Goal: Task Accomplishment & Management: Complete application form

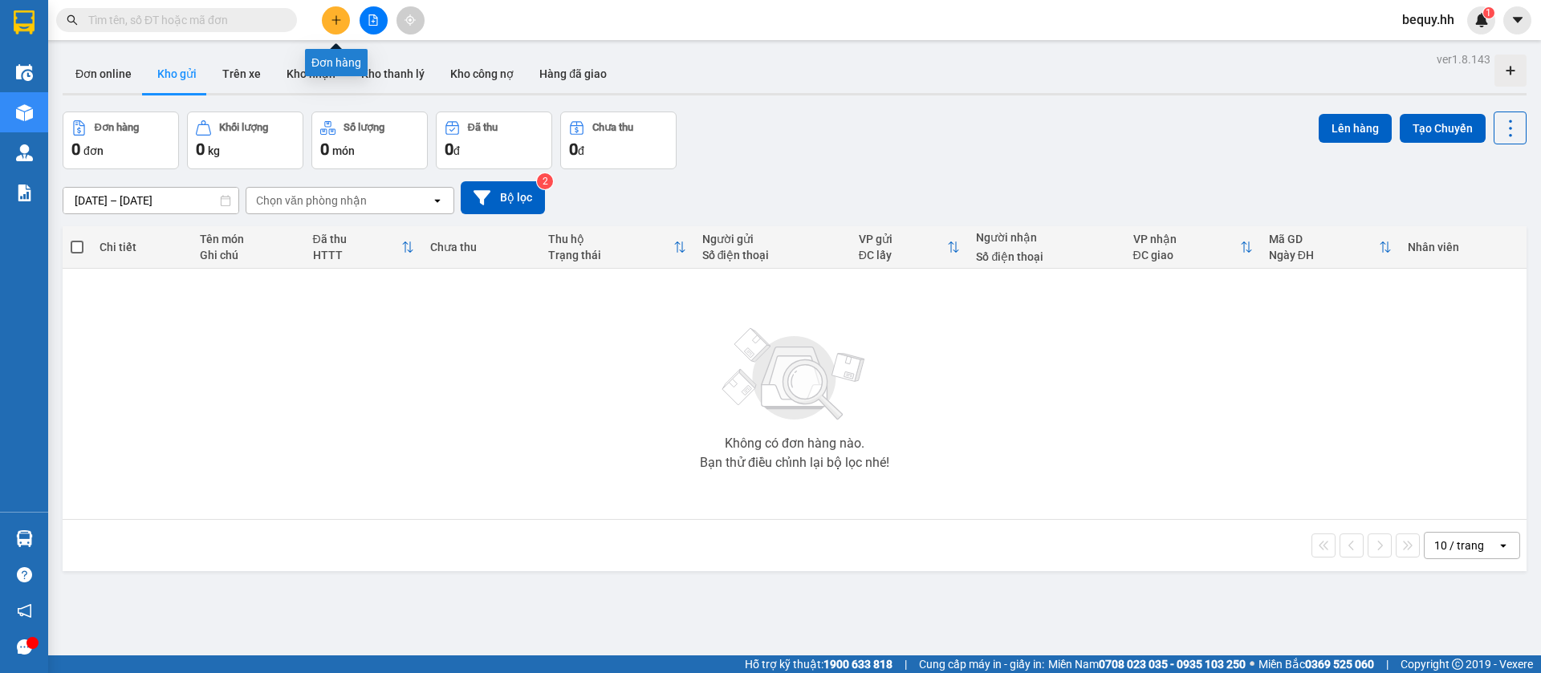
click at [331, 17] on icon "plus" at bounding box center [336, 19] width 11 height 11
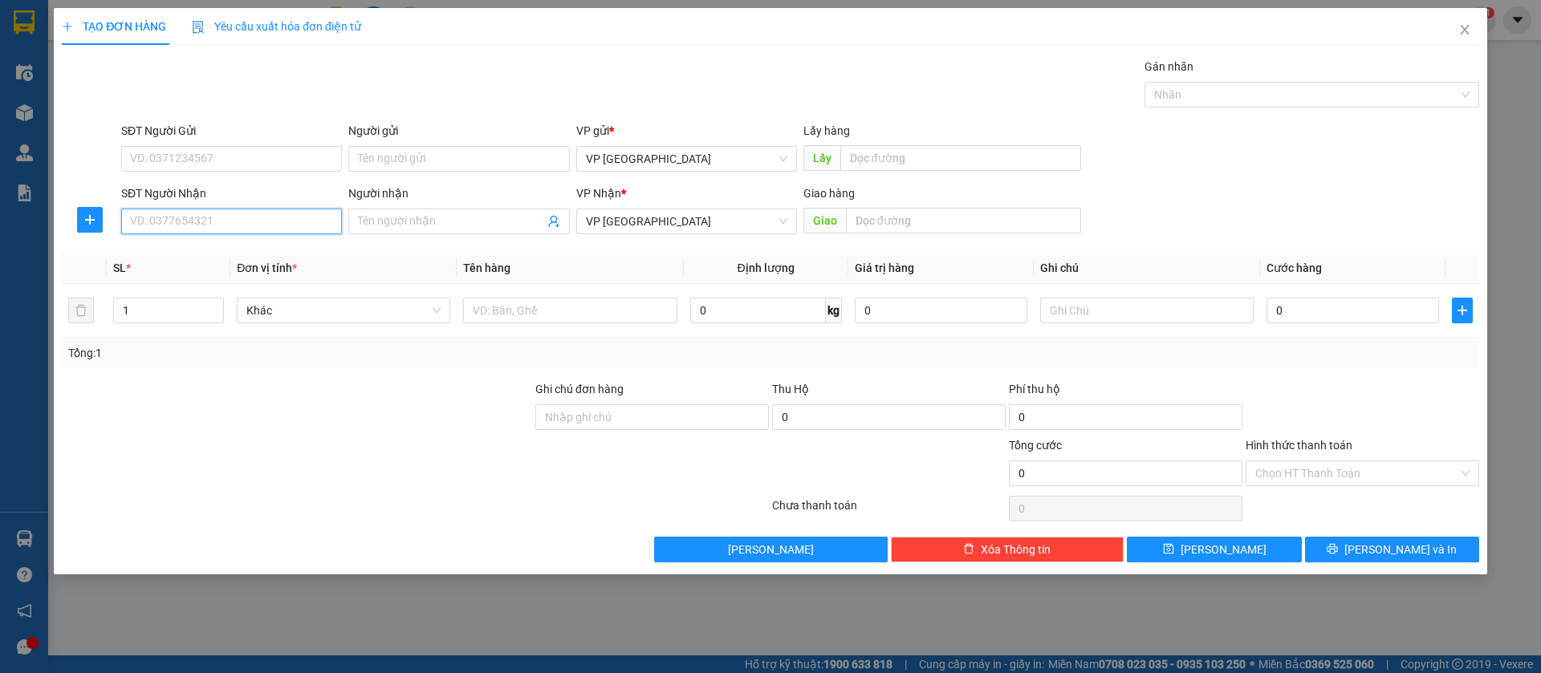
click at [278, 212] on input "SĐT Người Nhận" at bounding box center [231, 222] width 221 height 26
type input "0916123347"
click at [287, 253] on div "0916123347 - trang 8 quang" at bounding box center [231, 254] width 201 height 18
type input "trang 8 quang"
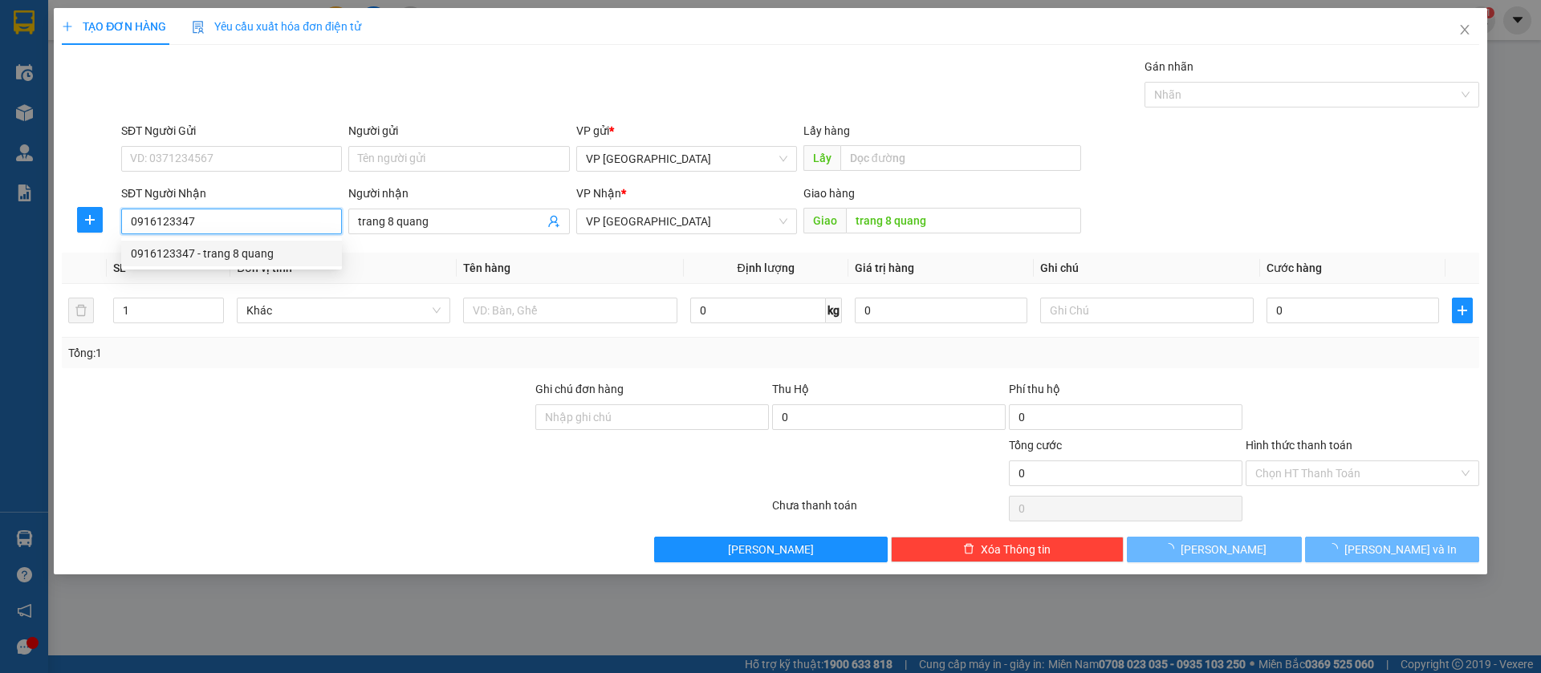
type input "50.000"
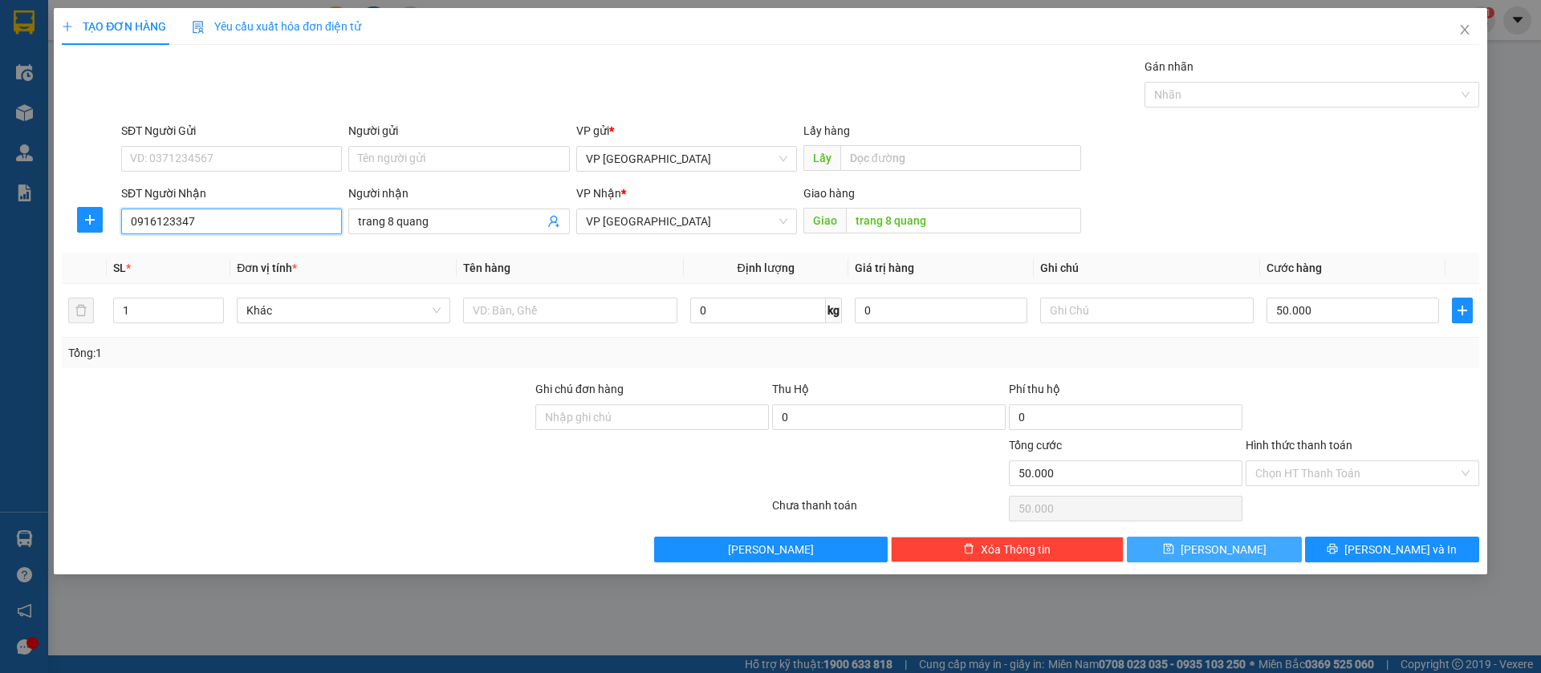
type input "0916123347"
click at [1279, 538] on button "[PERSON_NAME]" at bounding box center [1214, 550] width 174 height 26
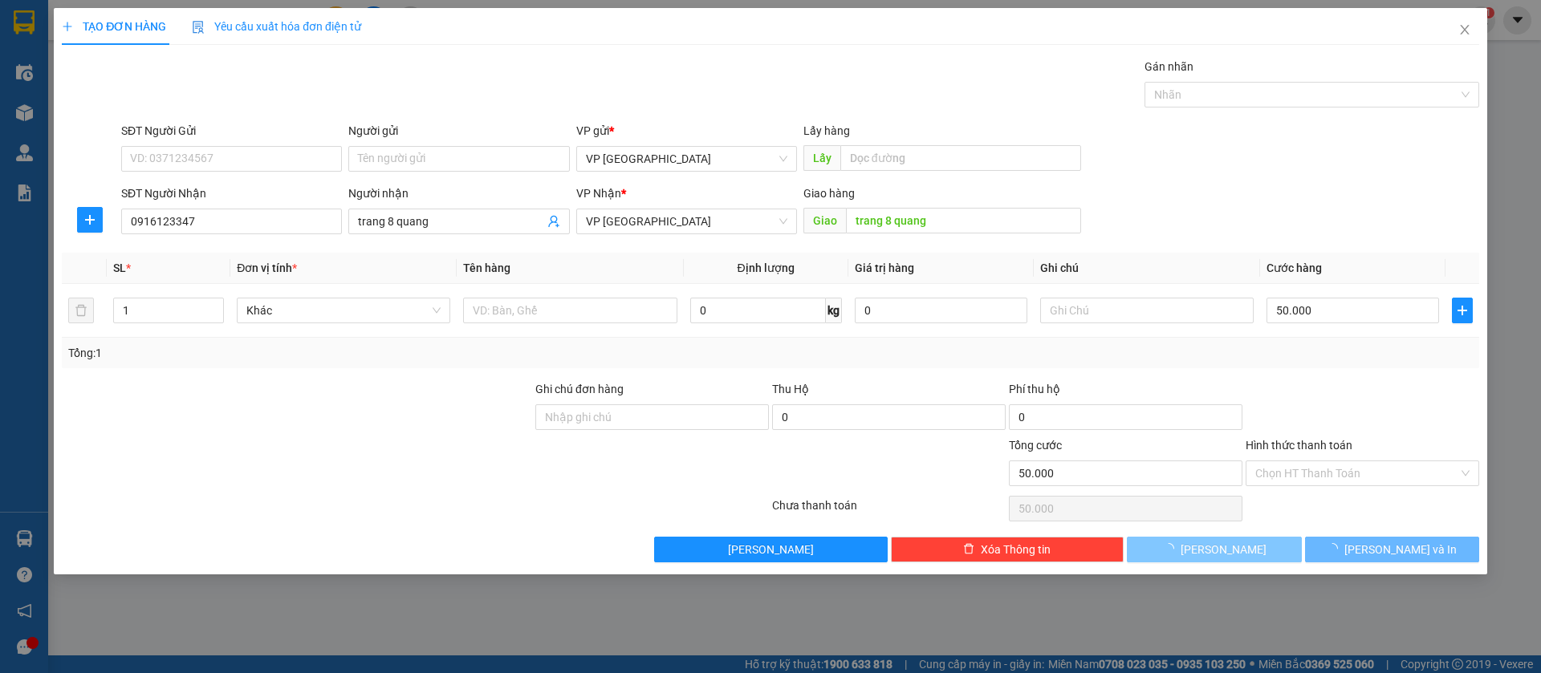
type input "0"
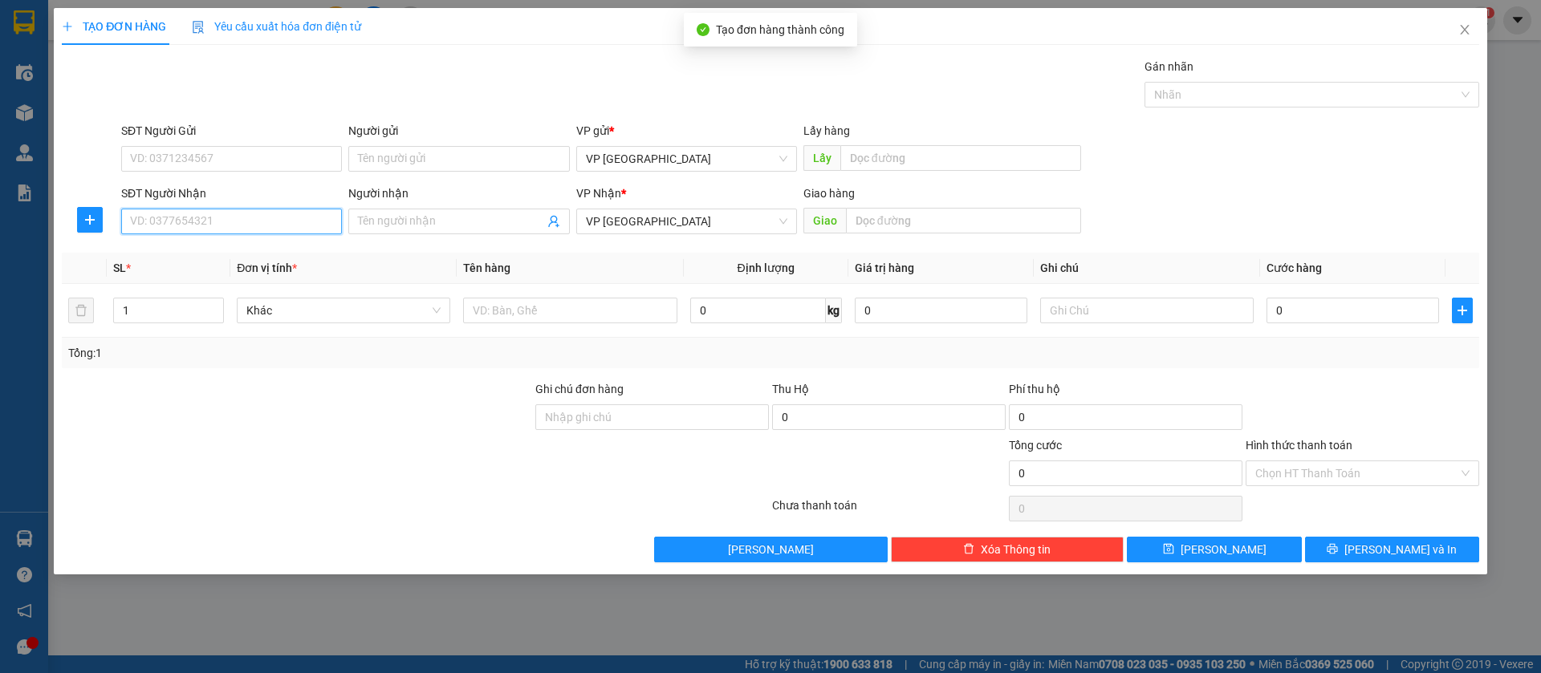
click at [311, 225] on input "SĐT Người Nhận" at bounding box center [231, 222] width 221 height 26
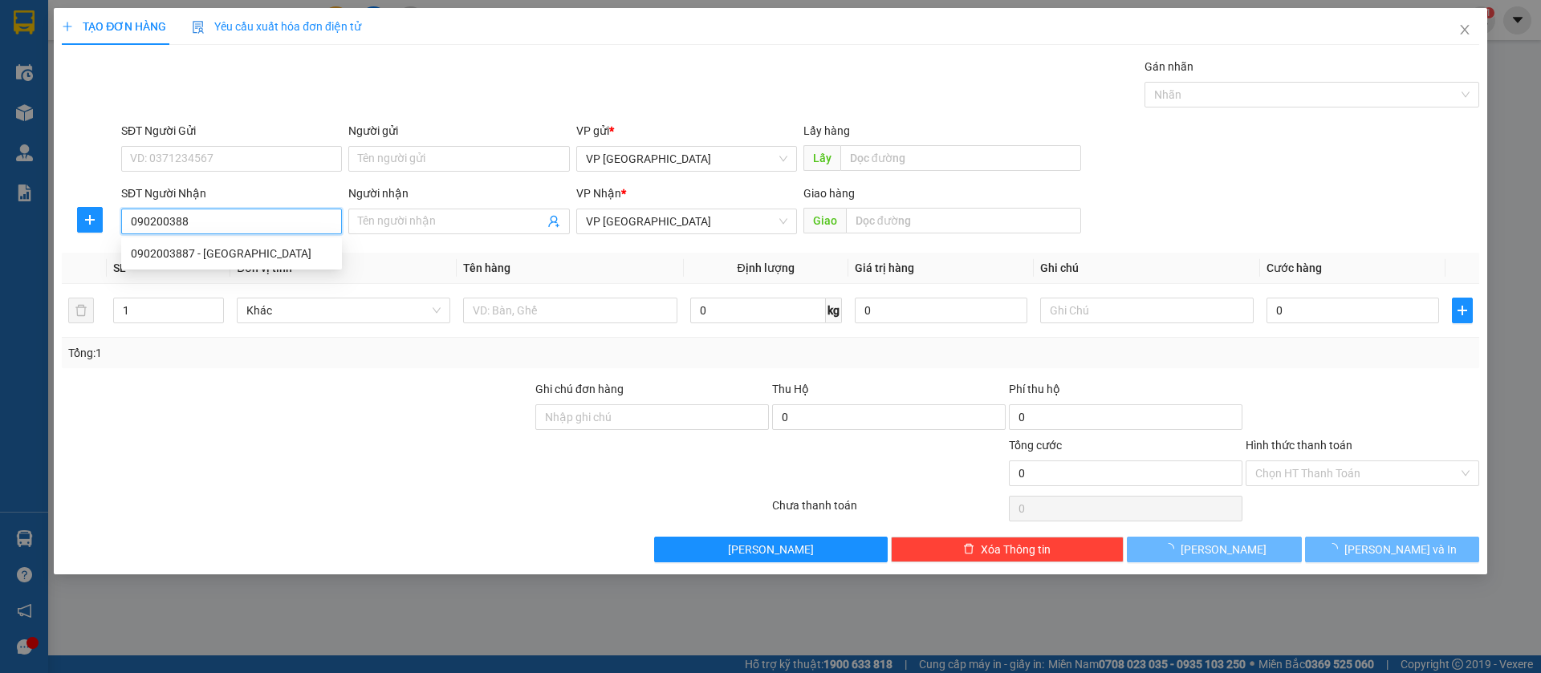
type input "0902003887"
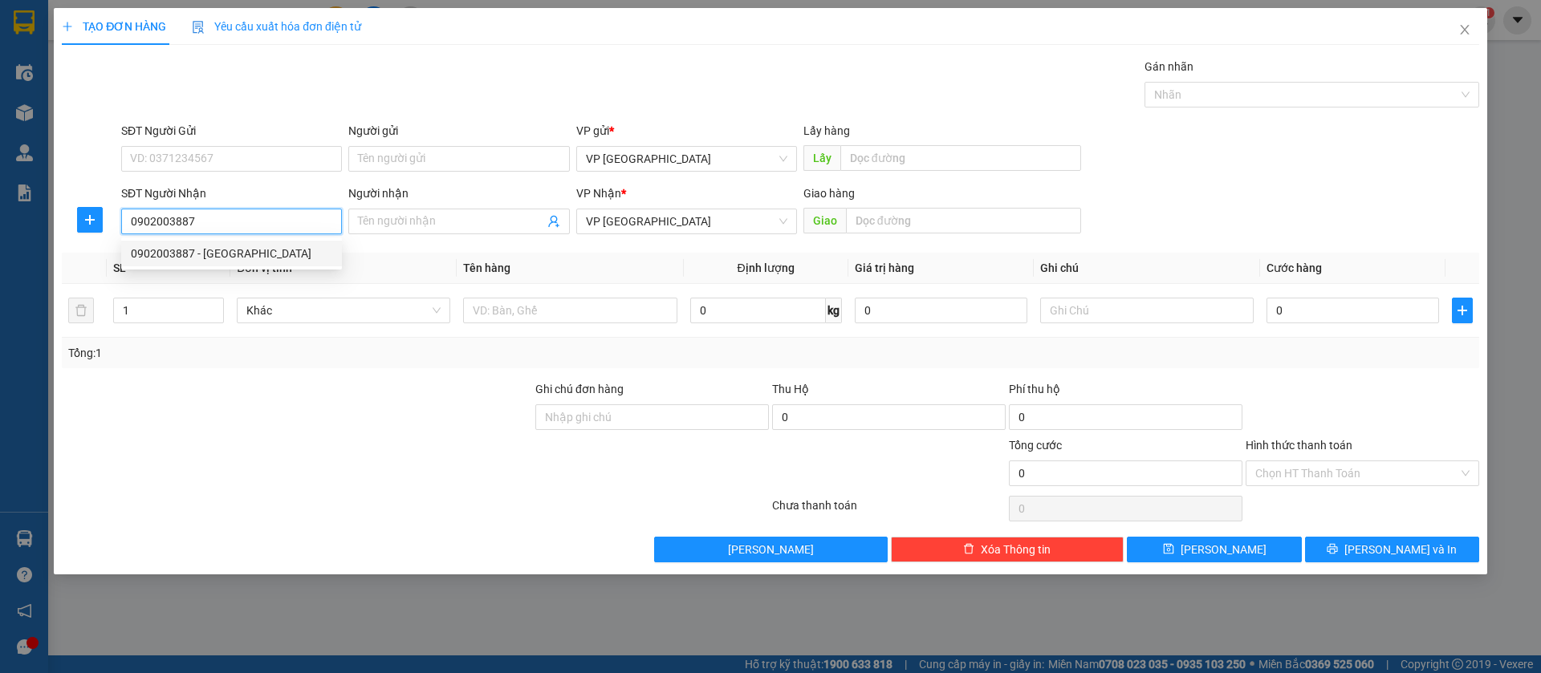
click at [298, 250] on div "0902003887 - [GEOGRAPHIC_DATA]" at bounding box center [231, 254] width 201 height 18
type input "Hạnh"
type input "chơ thanh lương"
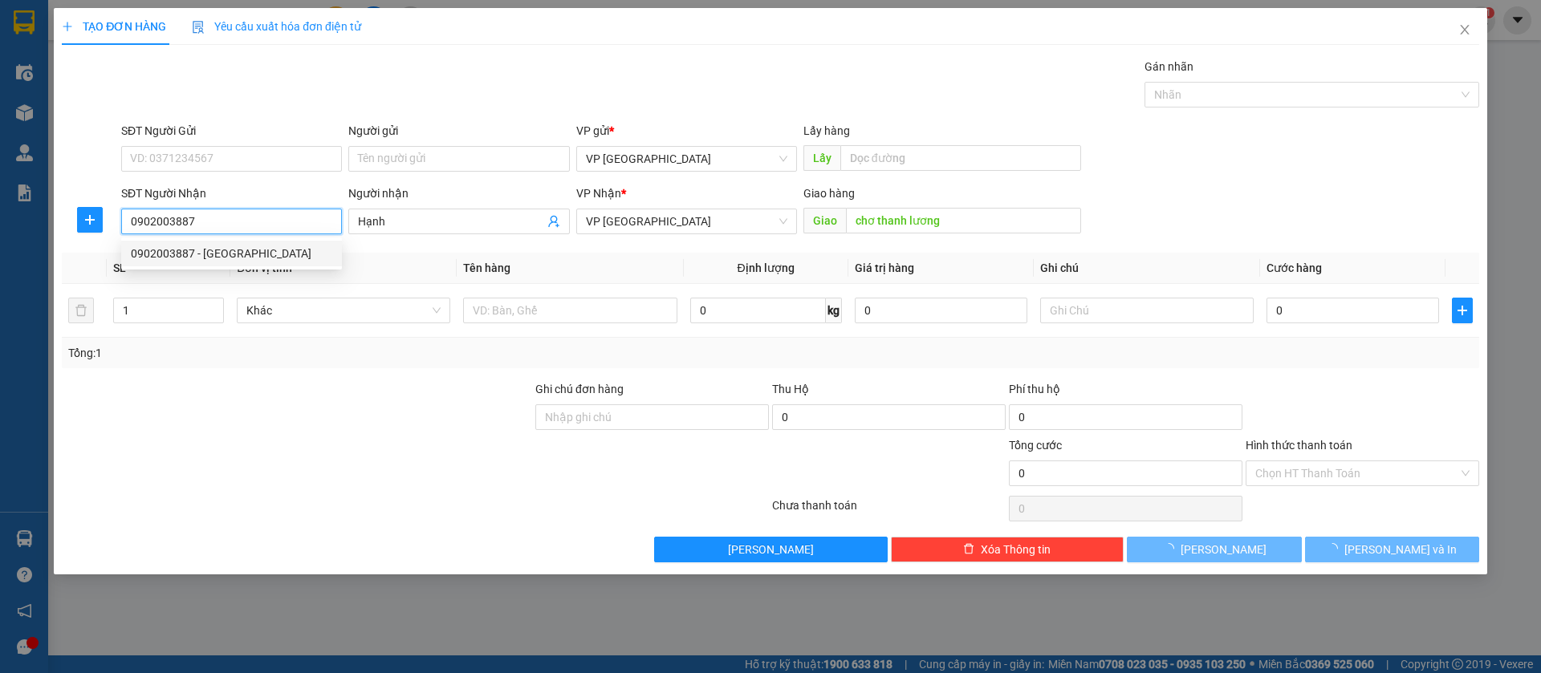
type input "50.000"
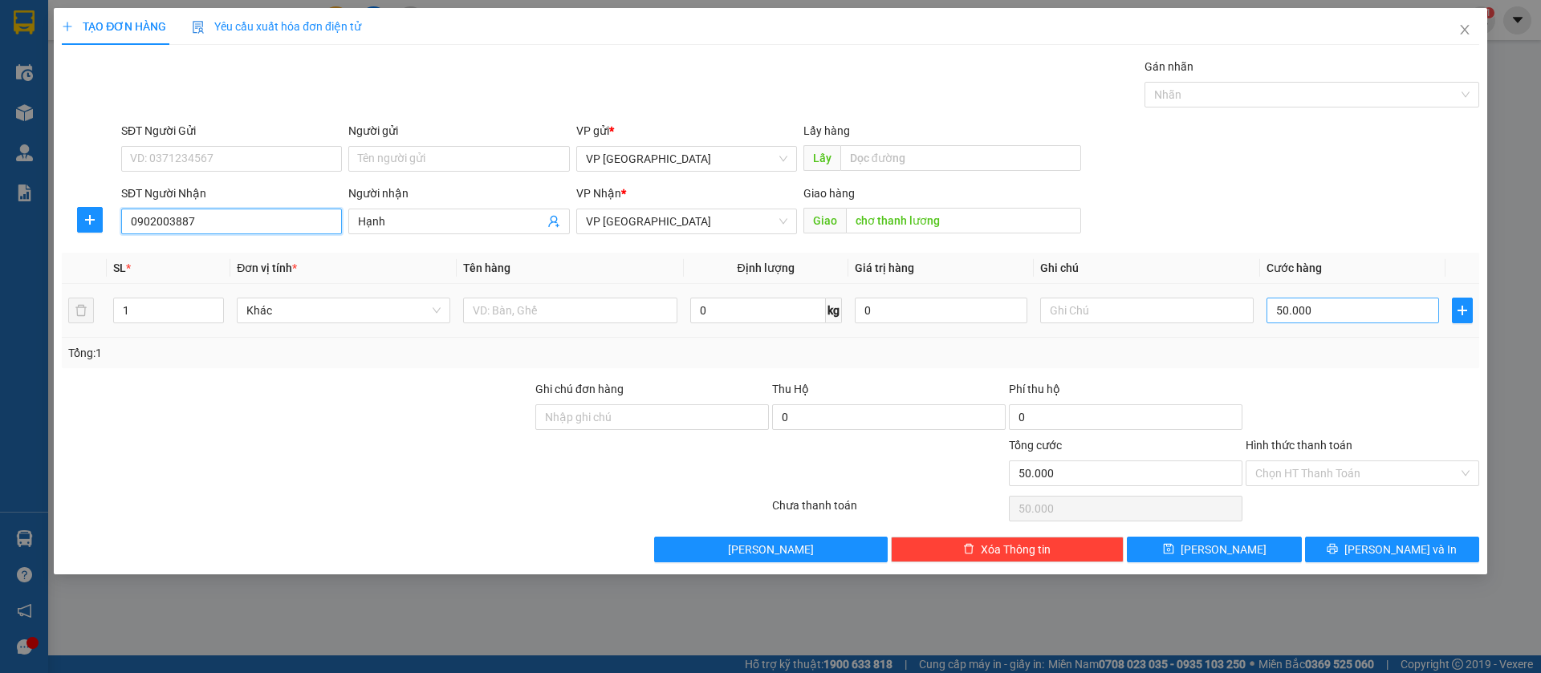
type input "0902003887"
click at [1322, 310] on input "50.000" at bounding box center [1352, 311] width 173 height 26
click at [1316, 298] on input "50.000" at bounding box center [1352, 311] width 173 height 26
click at [1295, 307] on input "50.000" at bounding box center [1352, 311] width 173 height 26
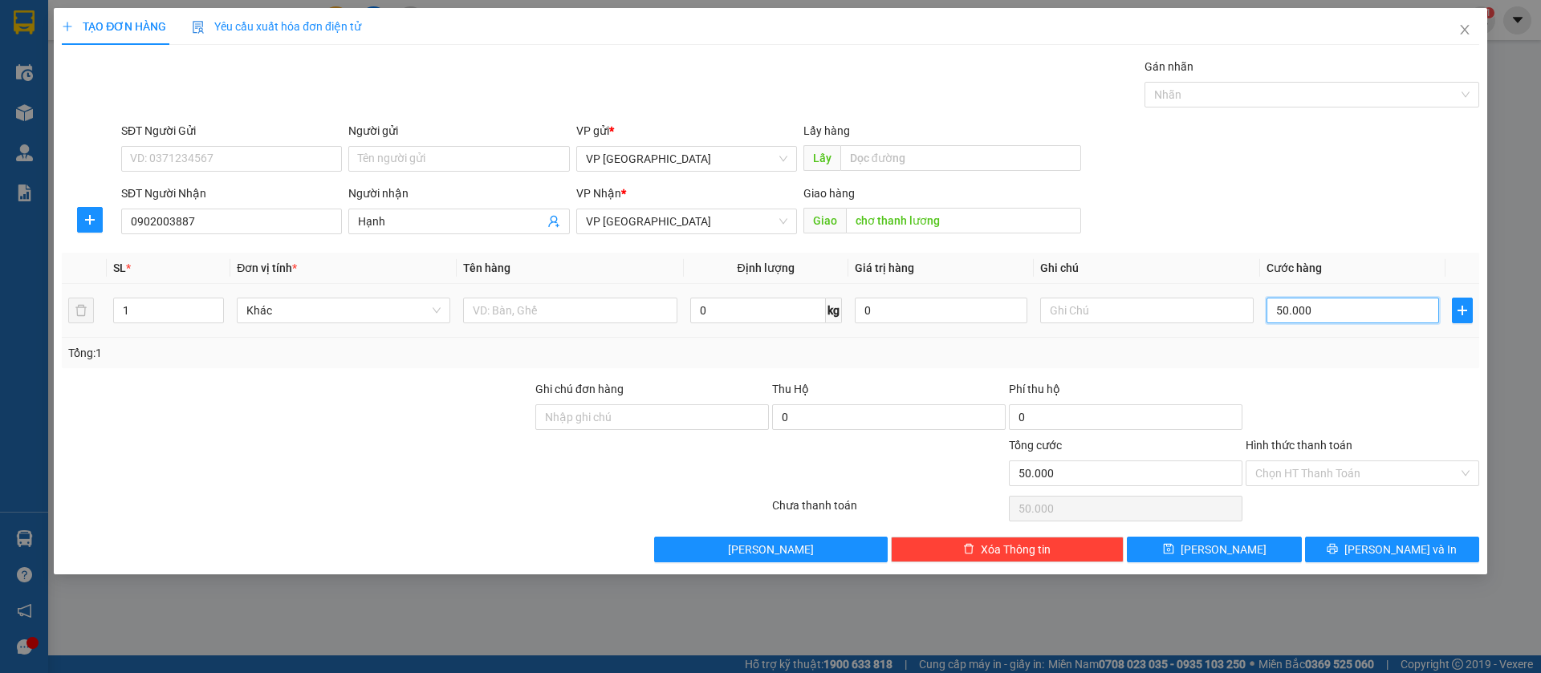
type input "4"
type input "40"
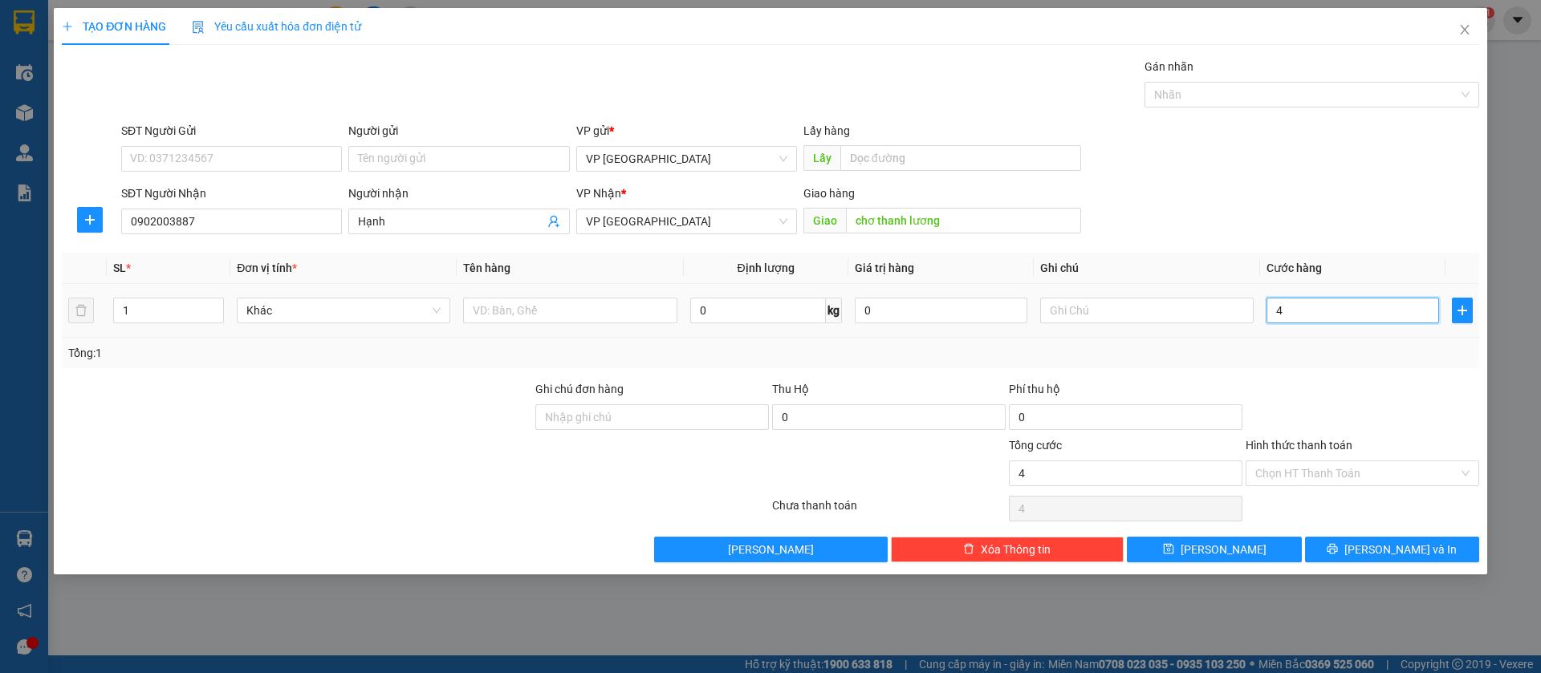
type input "40"
type input "400"
type input "4.000"
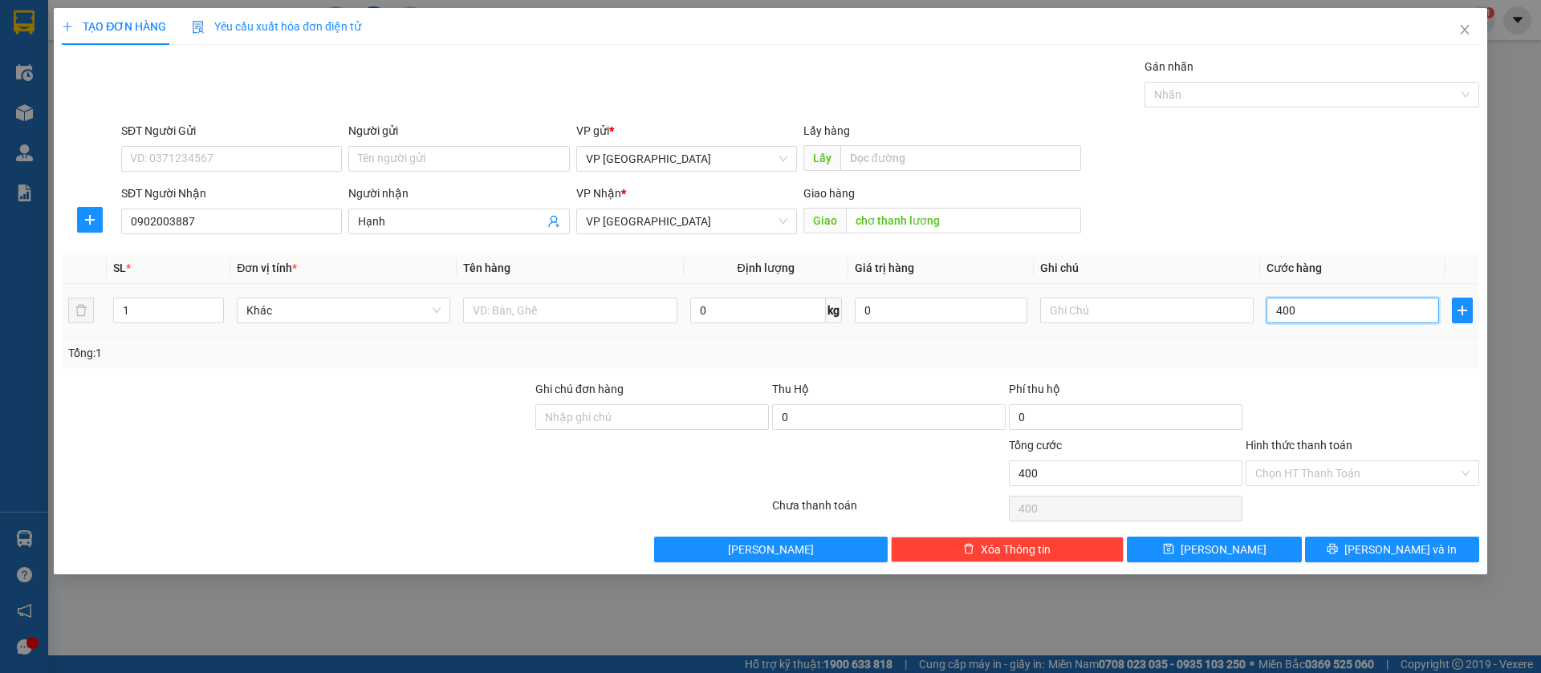
type input "4.000"
type input "40.000"
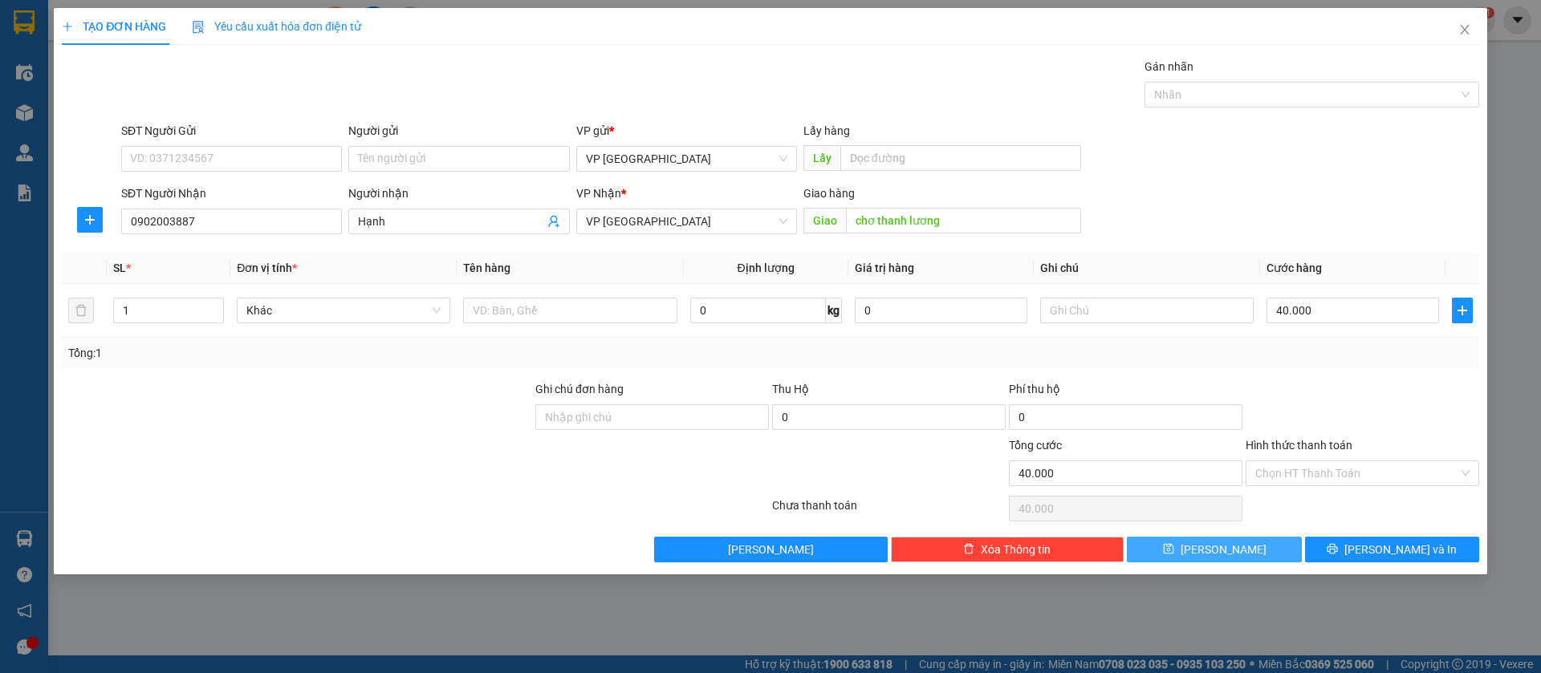
click at [1215, 542] on span "Lưu" at bounding box center [1223, 550] width 86 height 18
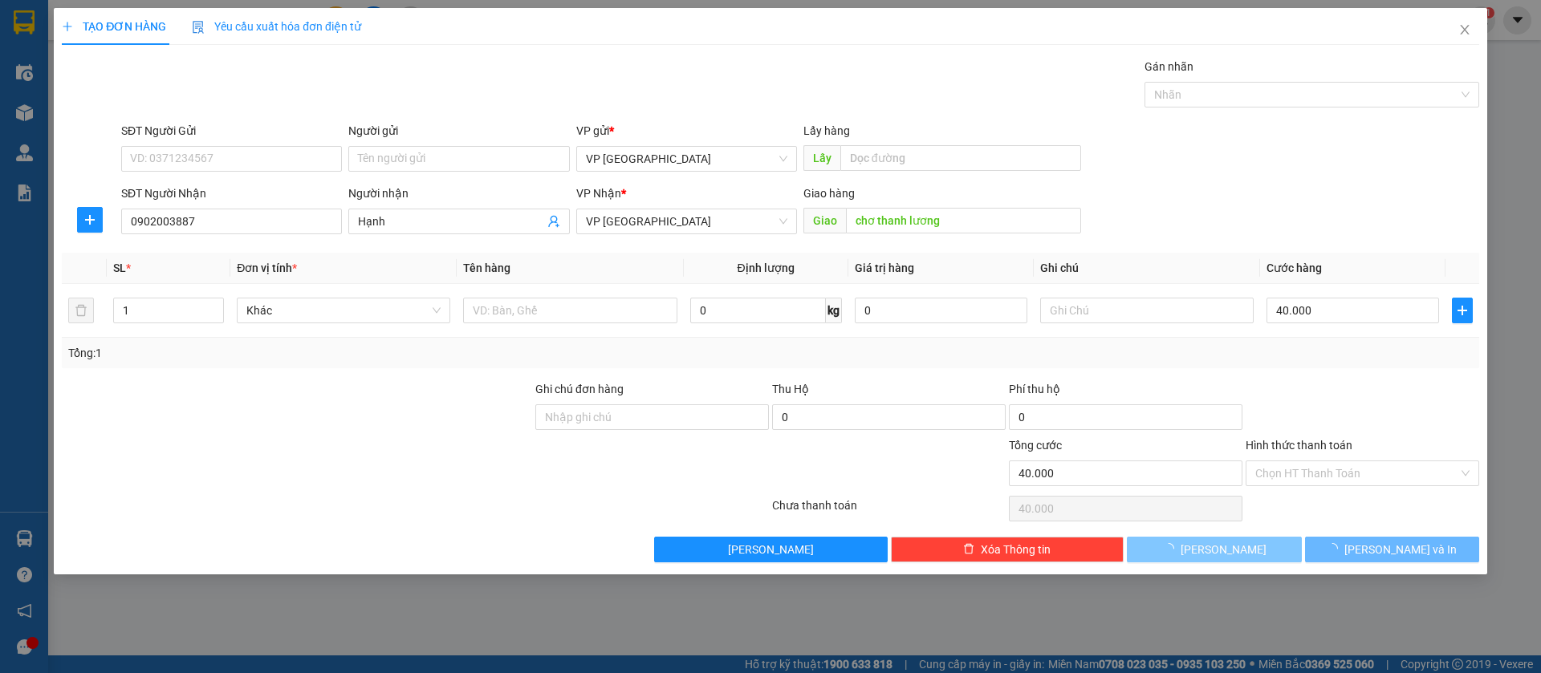
type input "0"
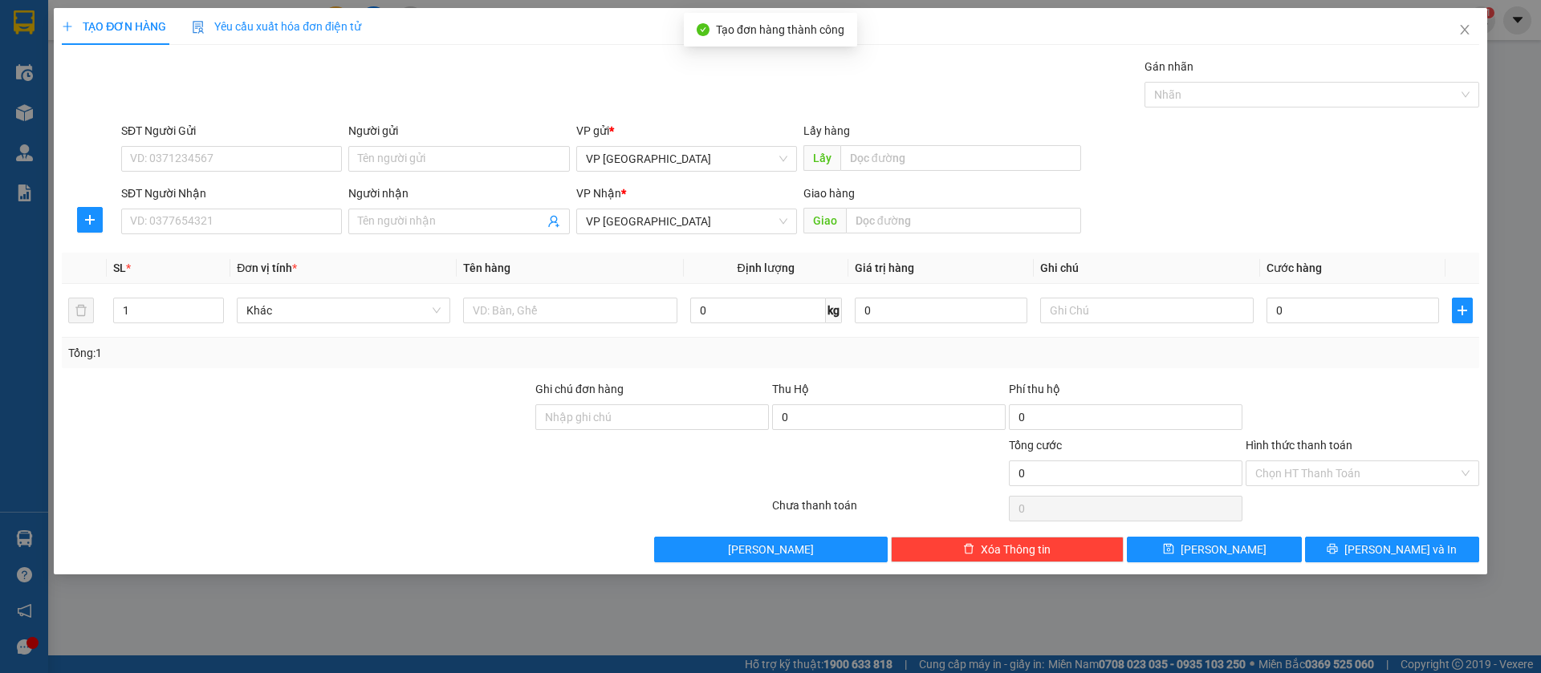
click at [301, 205] on div "SĐT Người Nhận" at bounding box center [231, 197] width 221 height 24
click at [301, 217] on input "SĐT Người Nhận" at bounding box center [231, 222] width 221 height 26
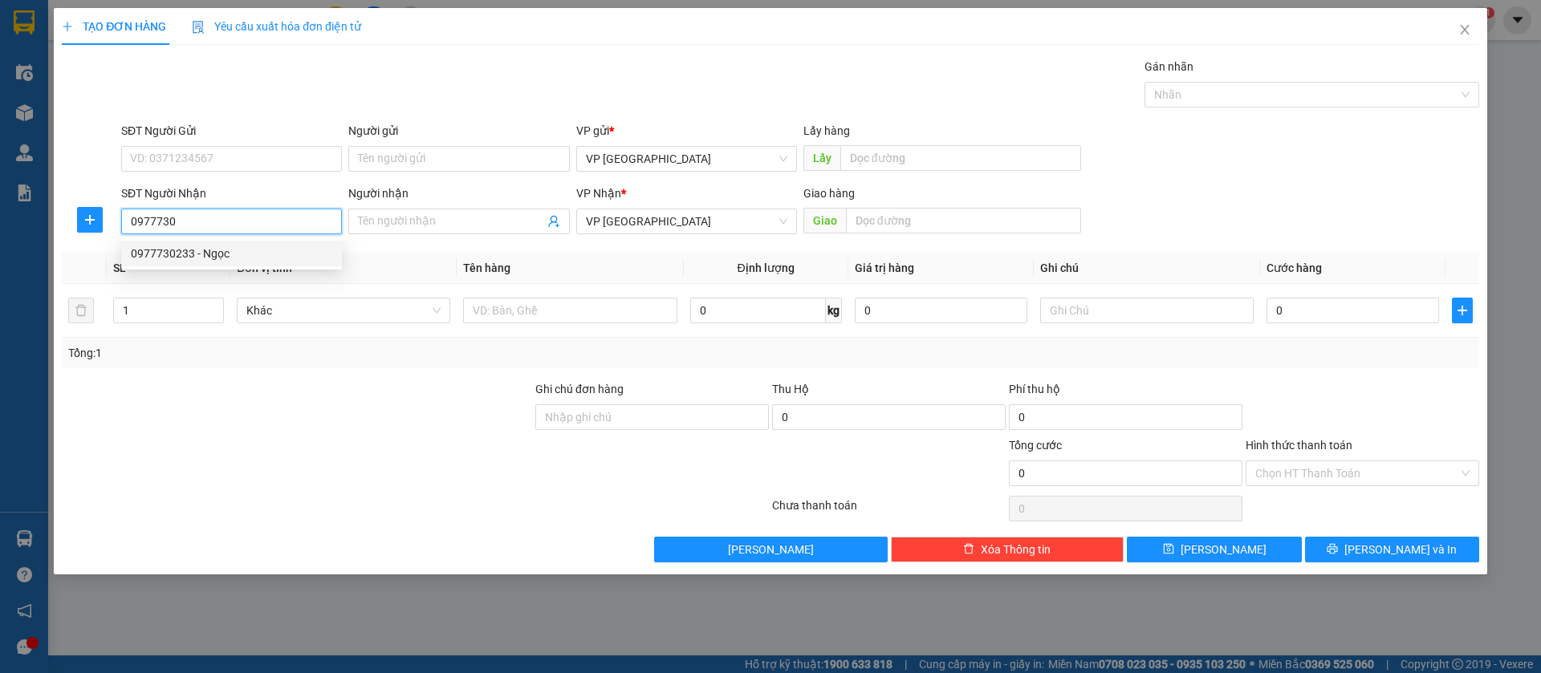
click at [290, 247] on div "0977730233 - Ngọc" at bounding box center [231, 254] width 201 height 18
type input "0977730233"
type input "Ngọc"
type input "Bình Long"
type input "30.000"
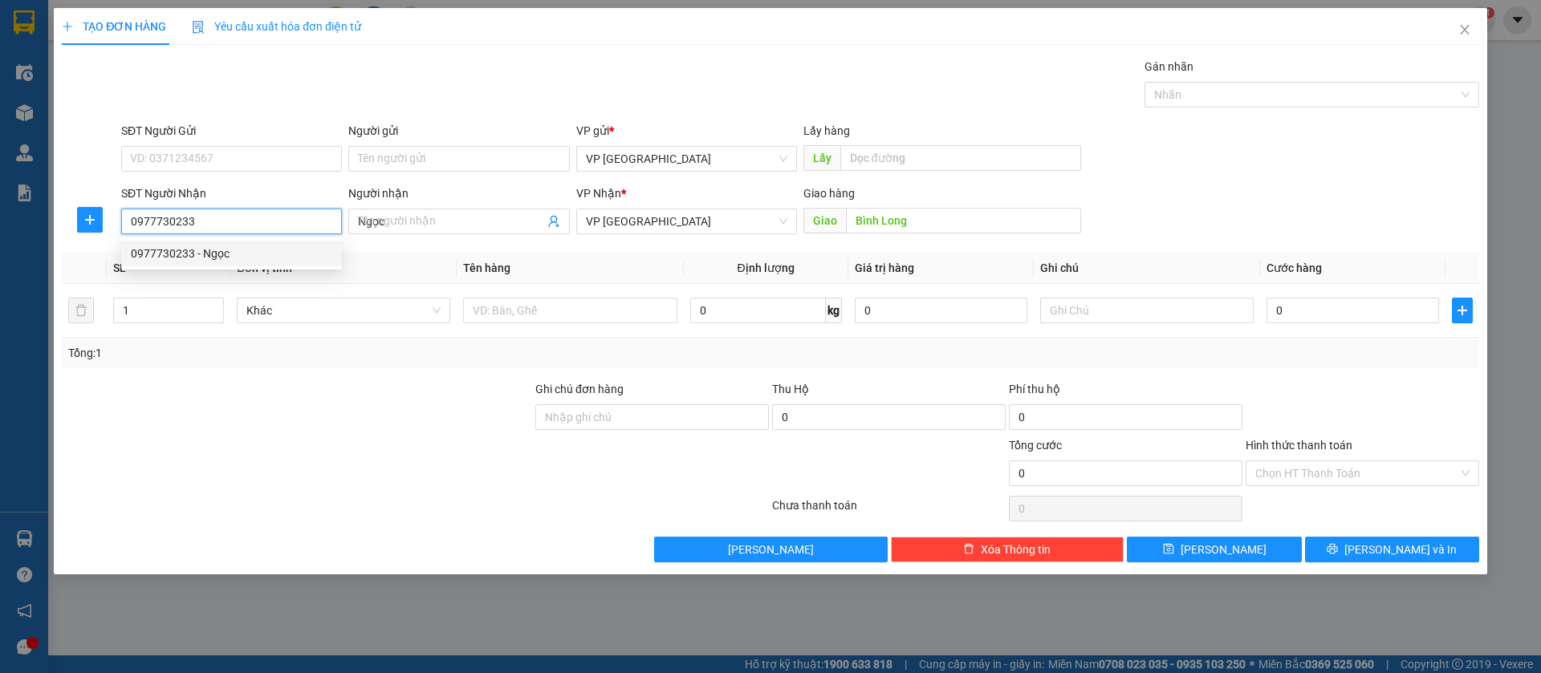
type input "30.000"
type input "0977730233"
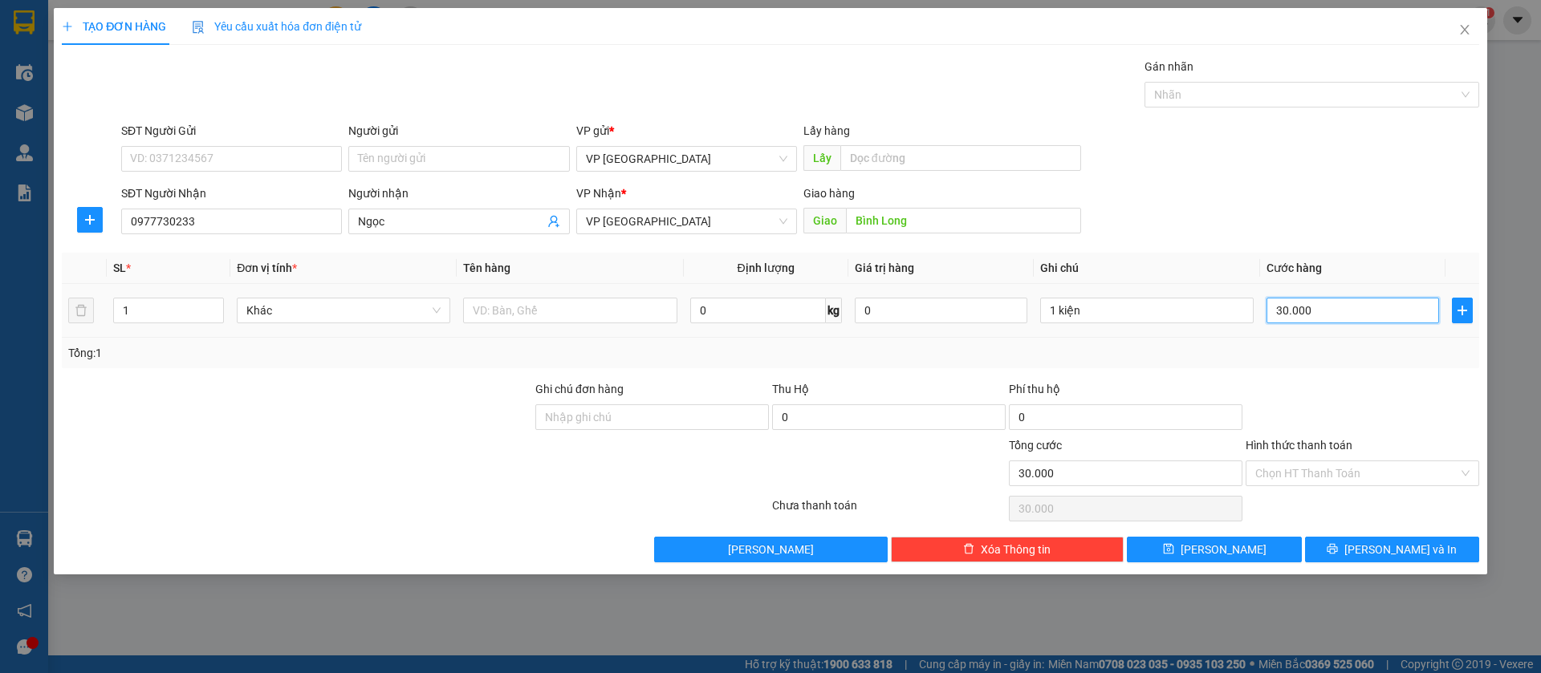
click at [1289, 301] on input "30.000" at bounding box center [1352, 311] width 173 height 26
type input "4"
type input "40"
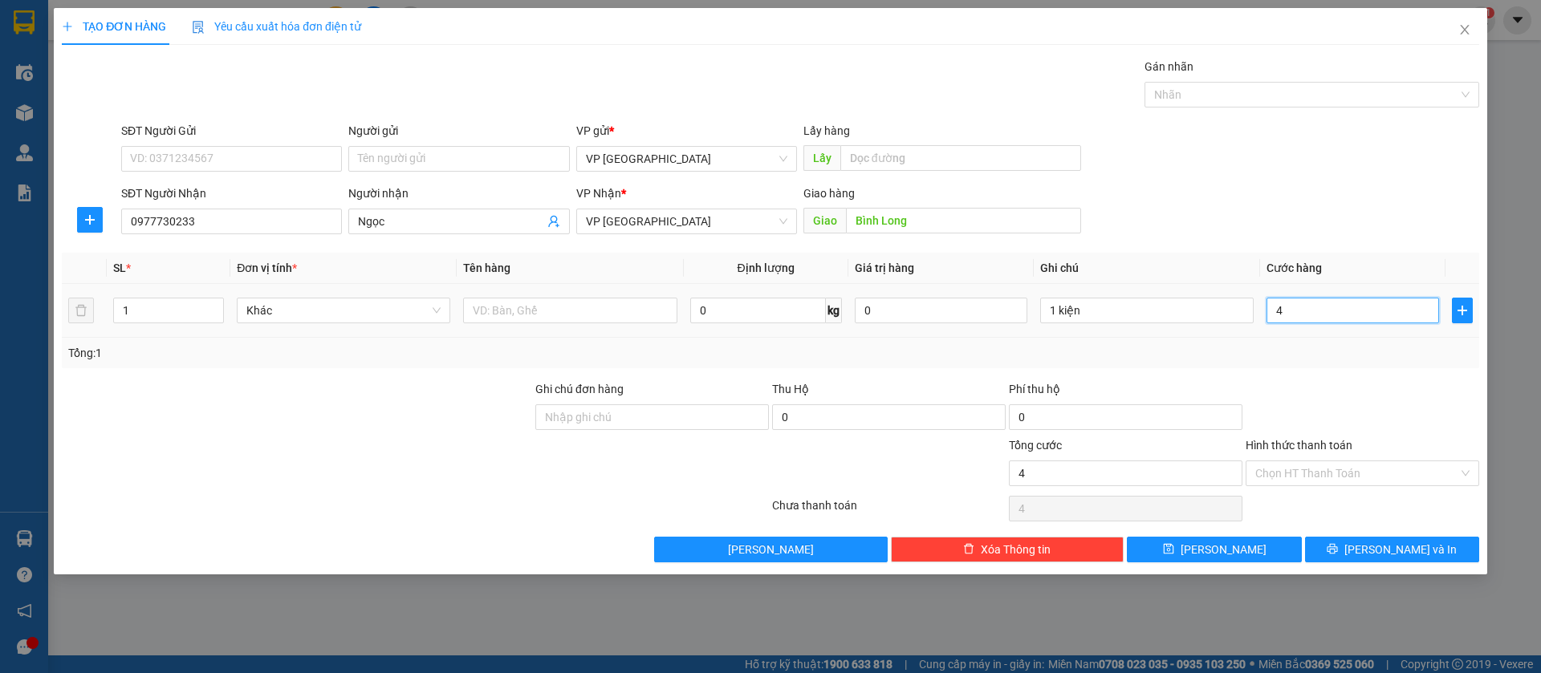
type input "40"
type input "400"
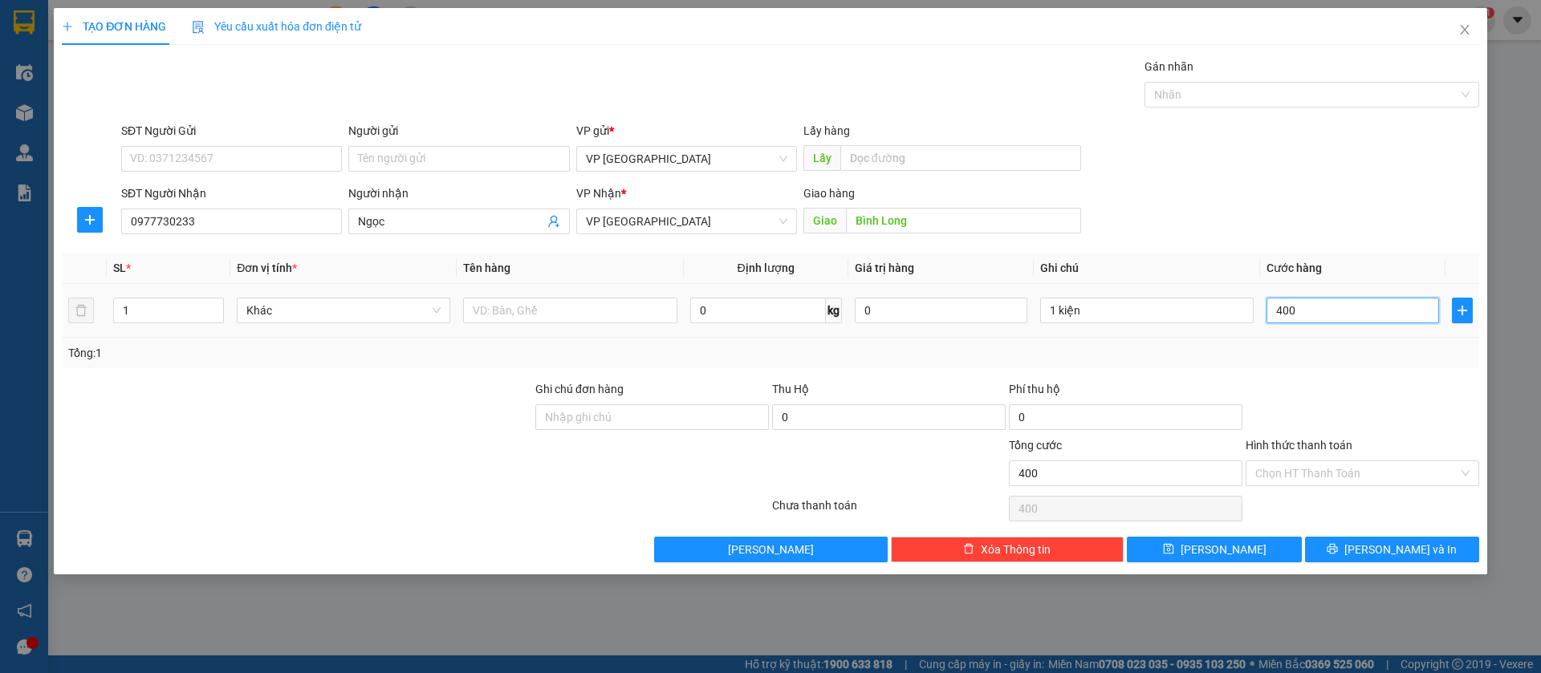
type input "4.000"
type input "40.000"
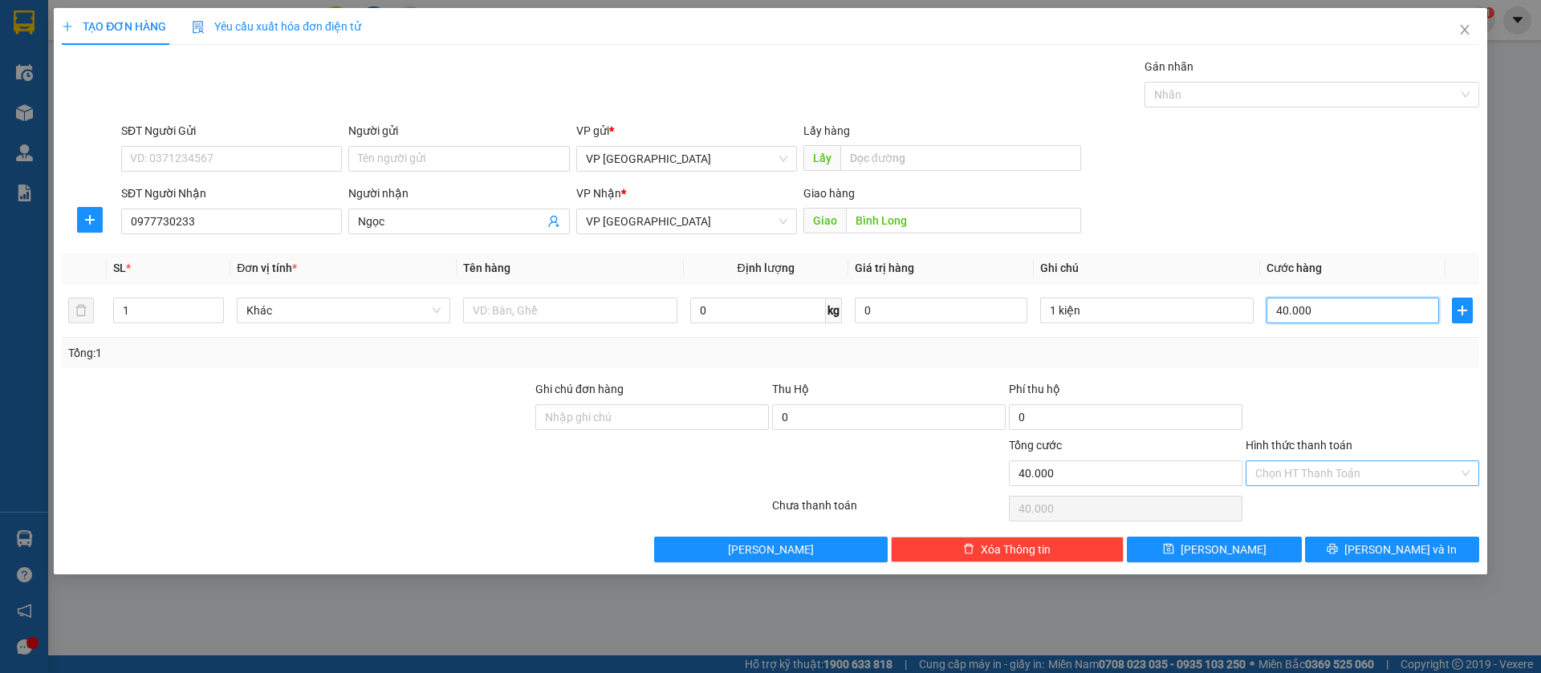
type input "40.000"
click at [1424, 465] on input "Hình thức thanh toán" at bounding box center [1356, 473] width 203 height 24
click at [1308, 503] on div "Tại văn phòng" at bounding box center [1362, 506] width 214 height 18
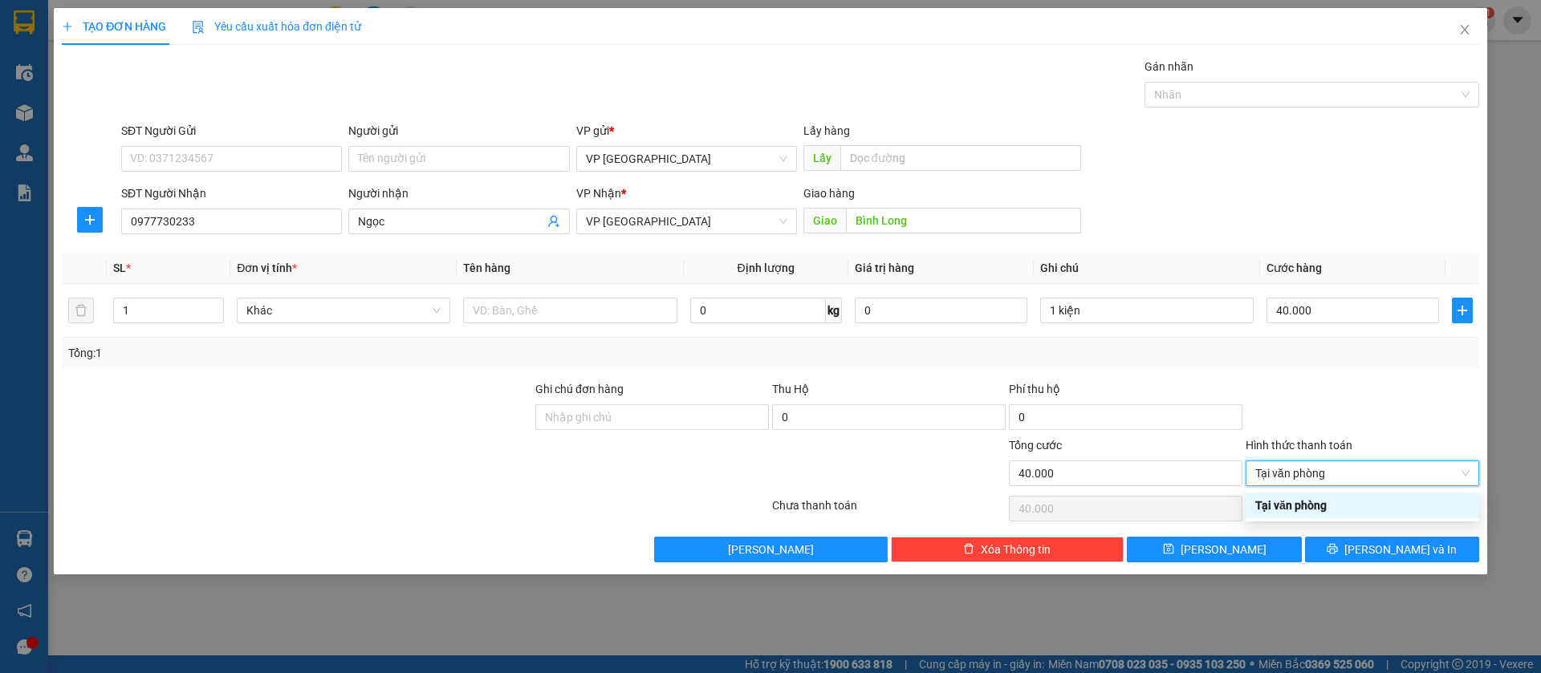
type input "0"
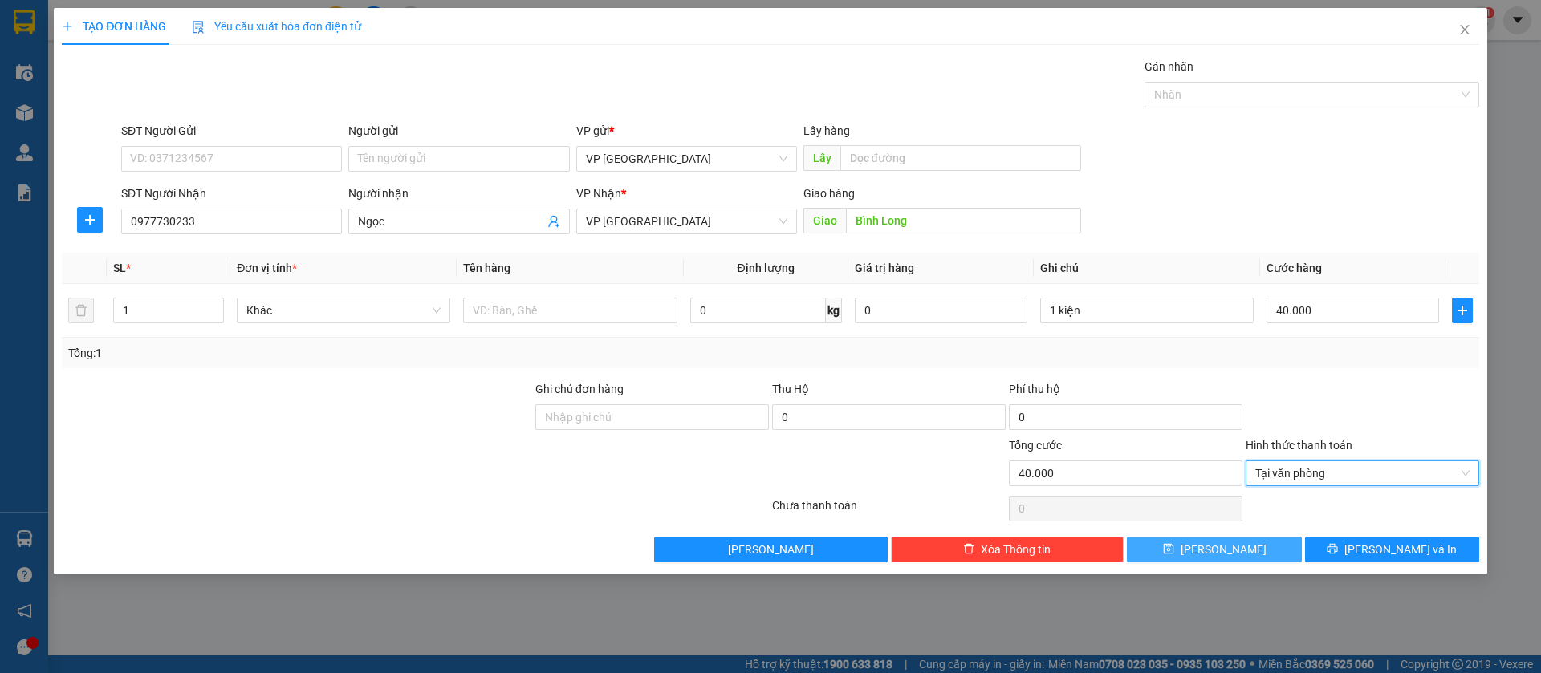
click at [1264, 552] on button "Lưu" at bounding box center [1214, 550] width 174 height 26
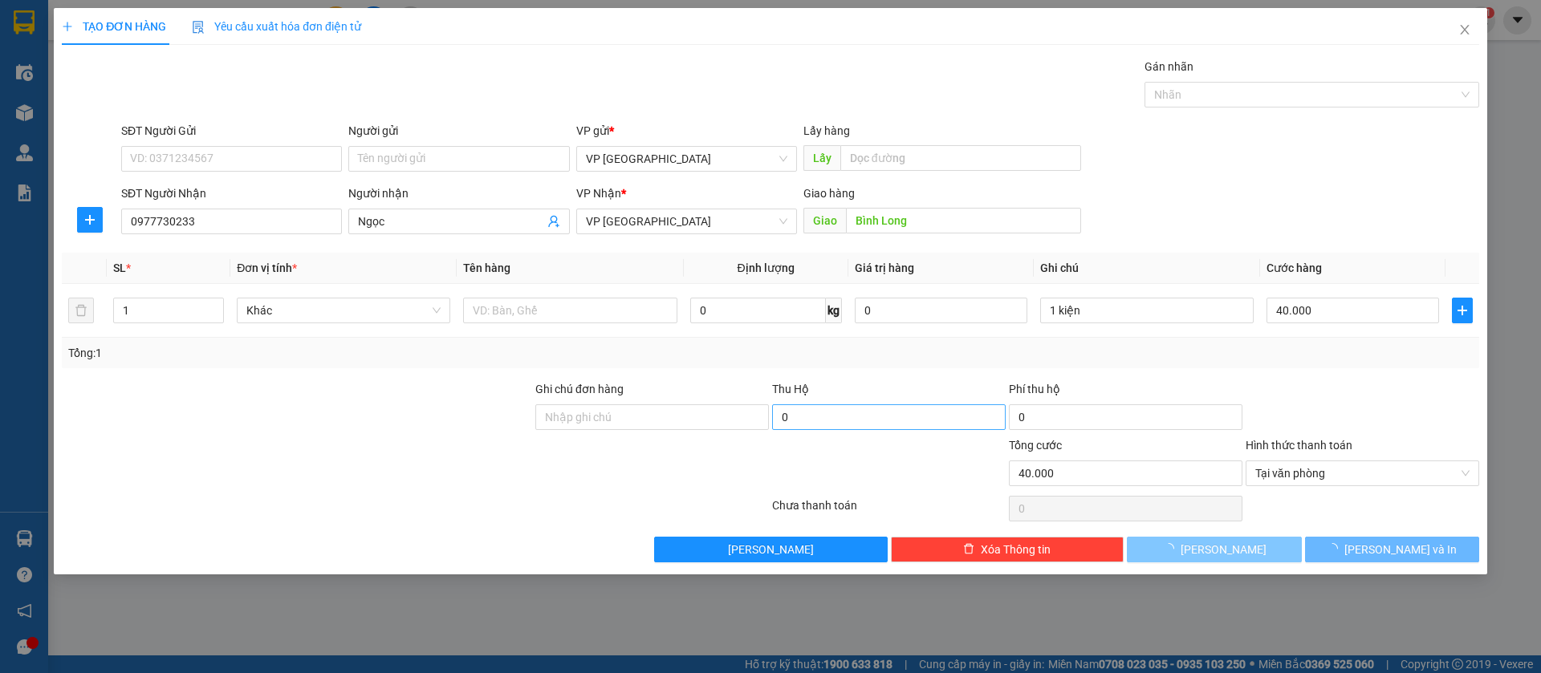
type input "0"
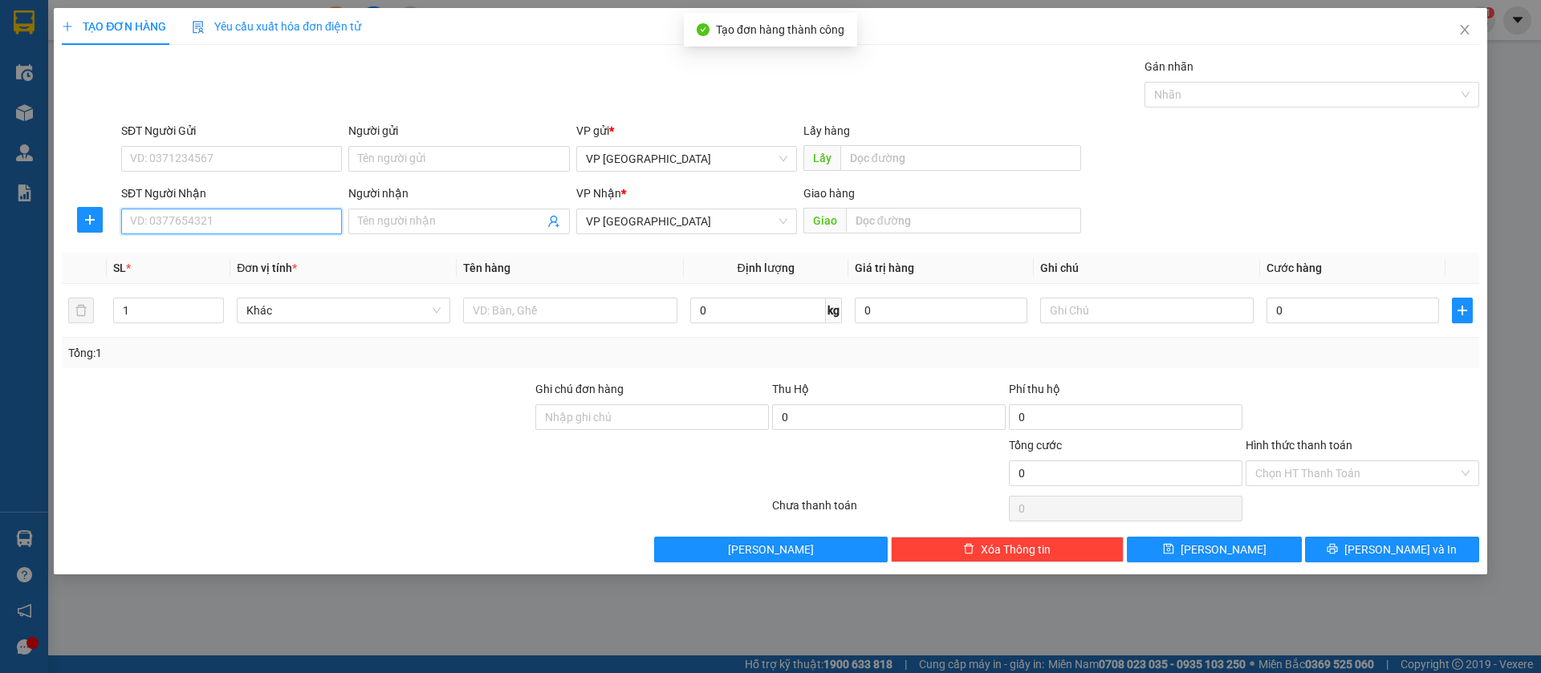
click at [290, 221] on input "SĐT Người Nhận" at bounding box center [231, 222] width 221 height 26
type input "0905972927"
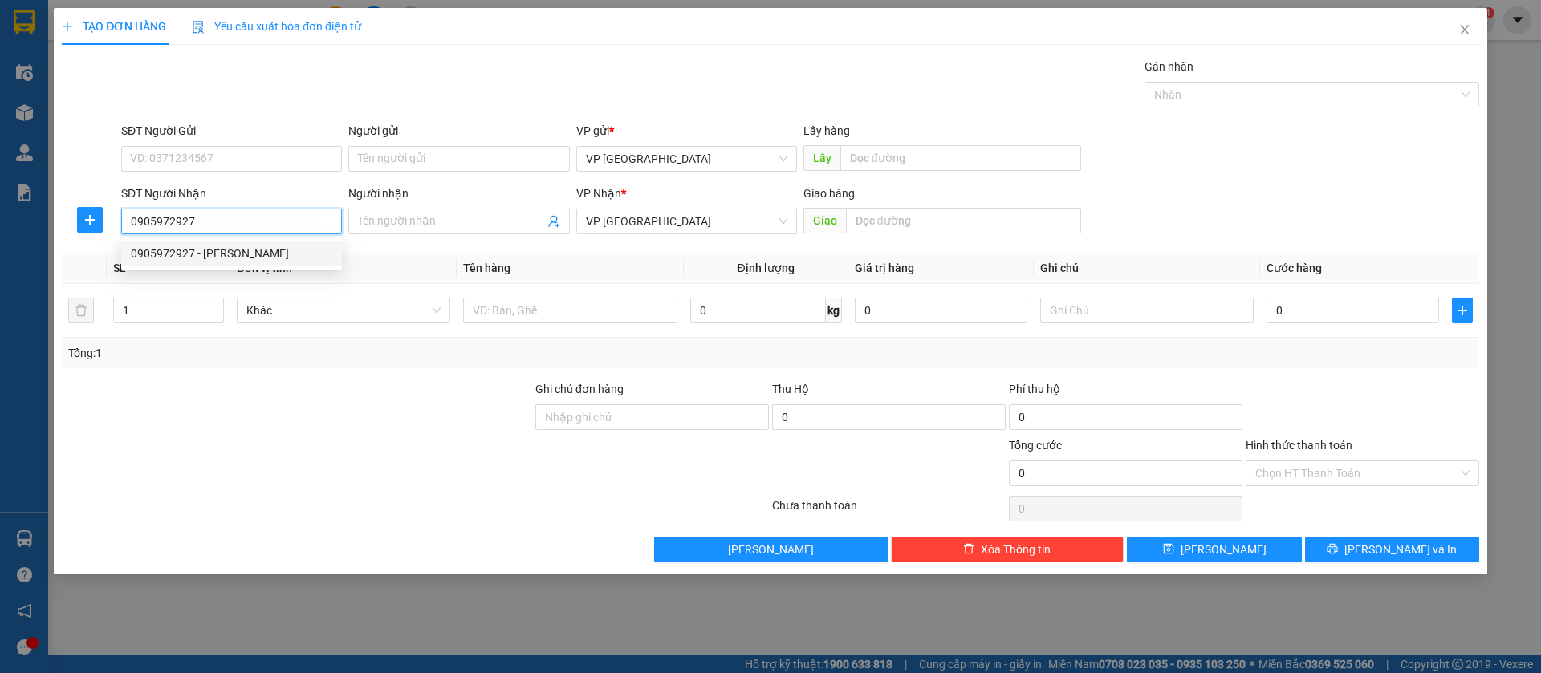
click at [297, 262] on div "0905972927 - Hữu Phương" at bounding box center [231, 254] width 221 height 26
type input "Hữu Phương"
type input "Bình Long"
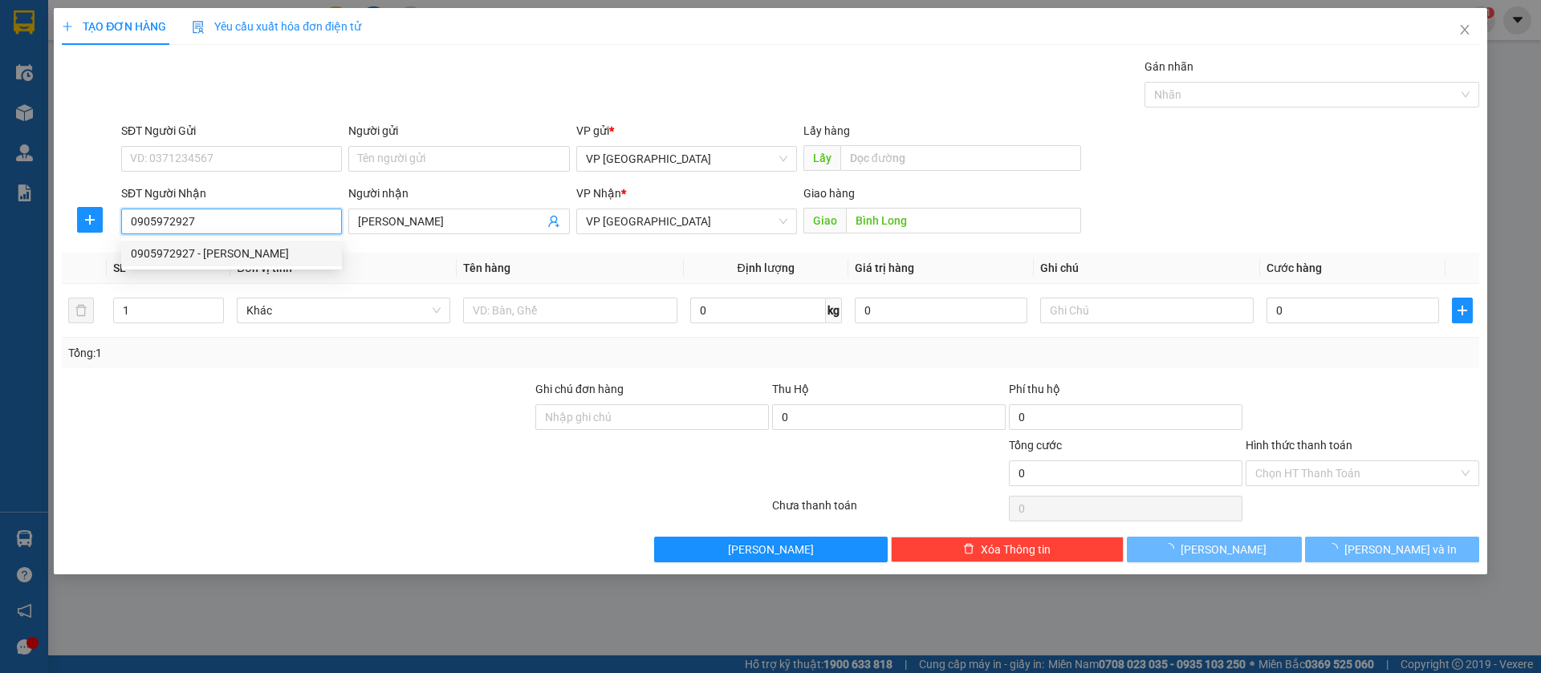
type input "70.000"
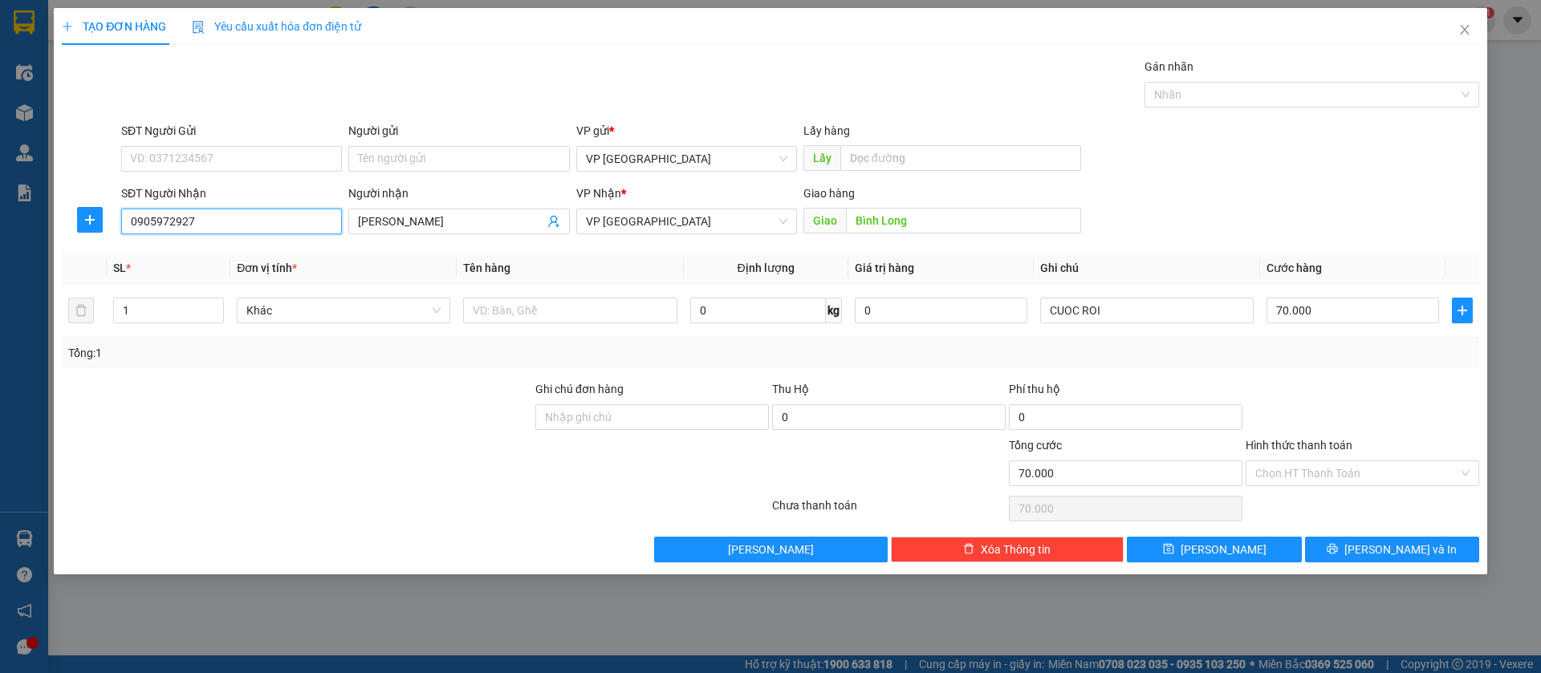
type input "0905972927"
click at [1399, 489] on div "Hình thức thanh toán Chọn HT Thanh Toán" at bounding box center [1361, 464] width 233 height 56
drag, startPoint x: 1399, startPoint y: 471, endPoint x: 1378, endPoint y: 491, distance: 28.9
click at [1398, 472] on input "Hình thức thanh toán" at bounding box center [1356, 473] width 203 height 24
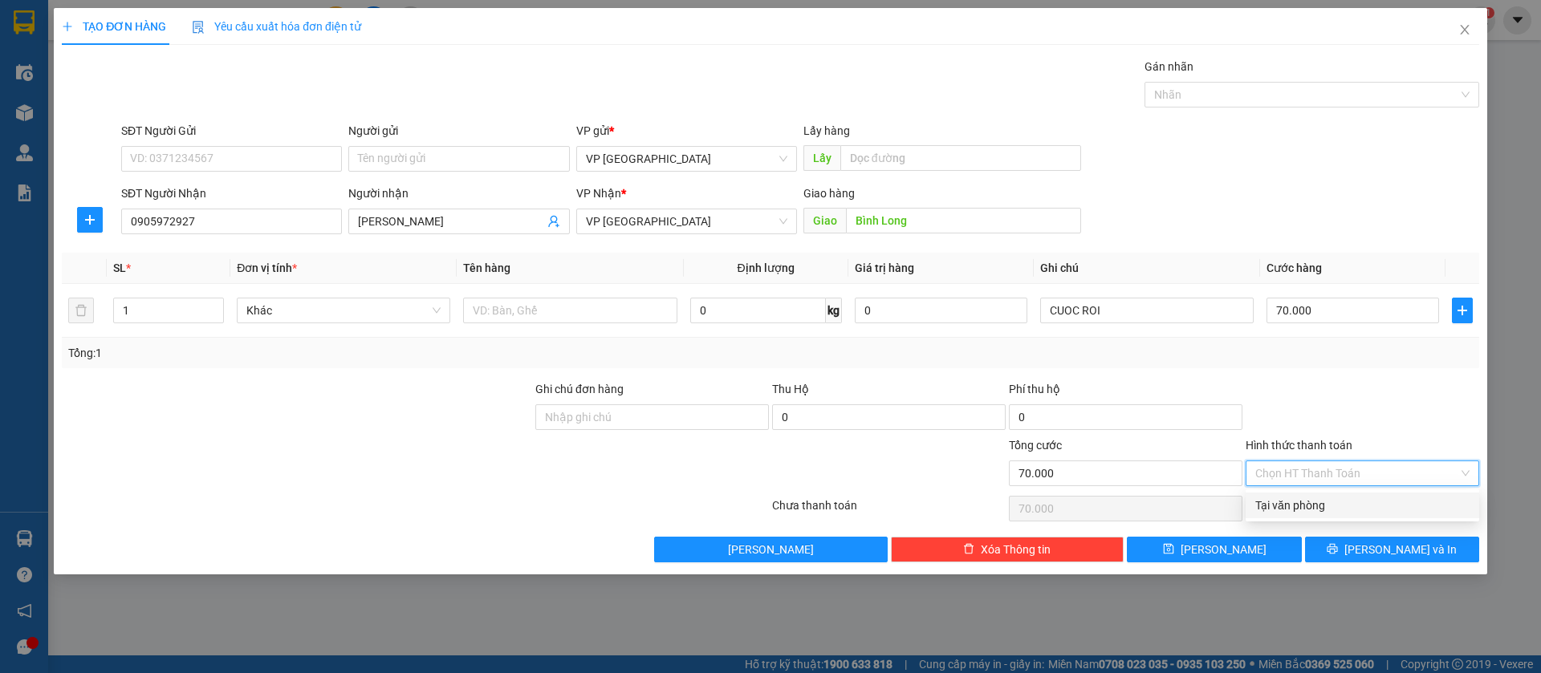
click at [1339, 507] on div "Tại văn phòng" at bounding box center [1362, 506] width 214 height 18
type input "0"
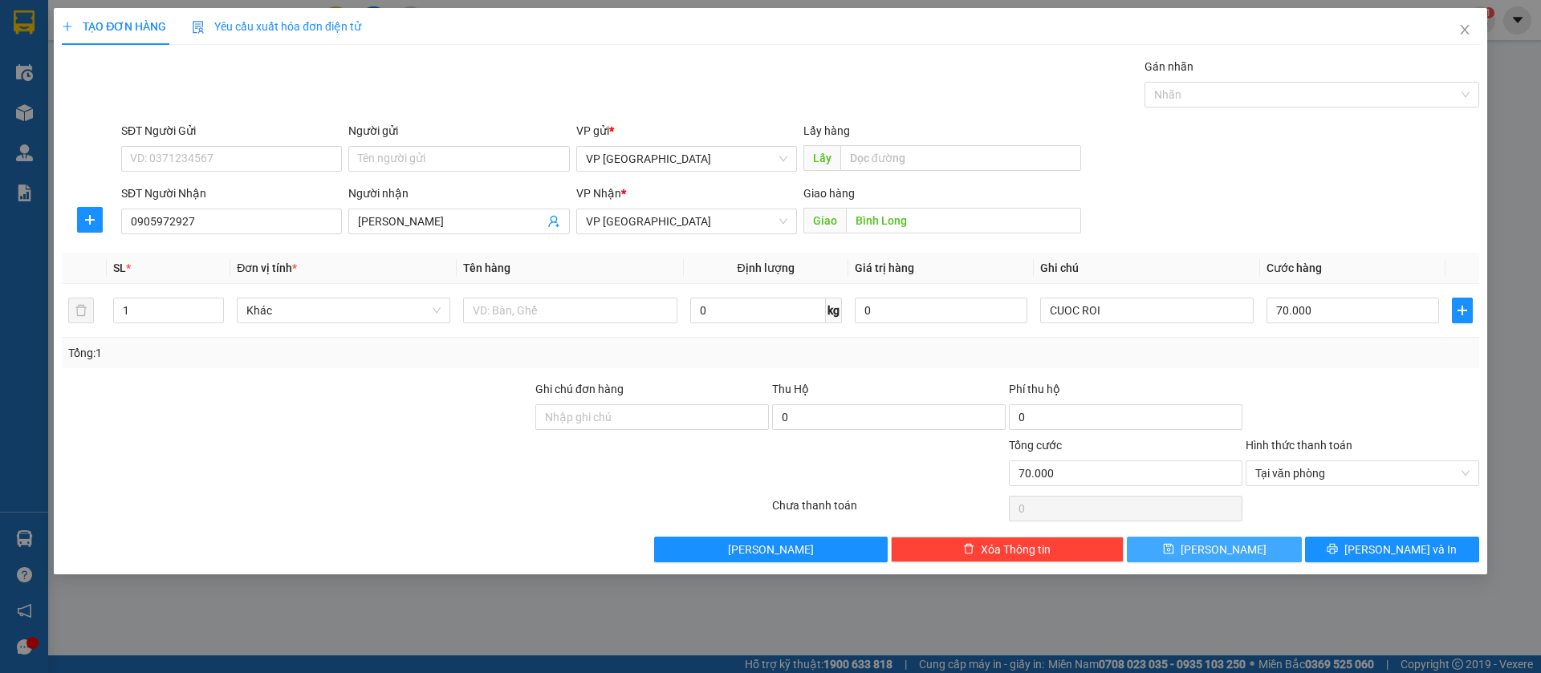
click at [1269, 553] on button "Lưu" at bounding box center [1214, 550] width 174 height 26
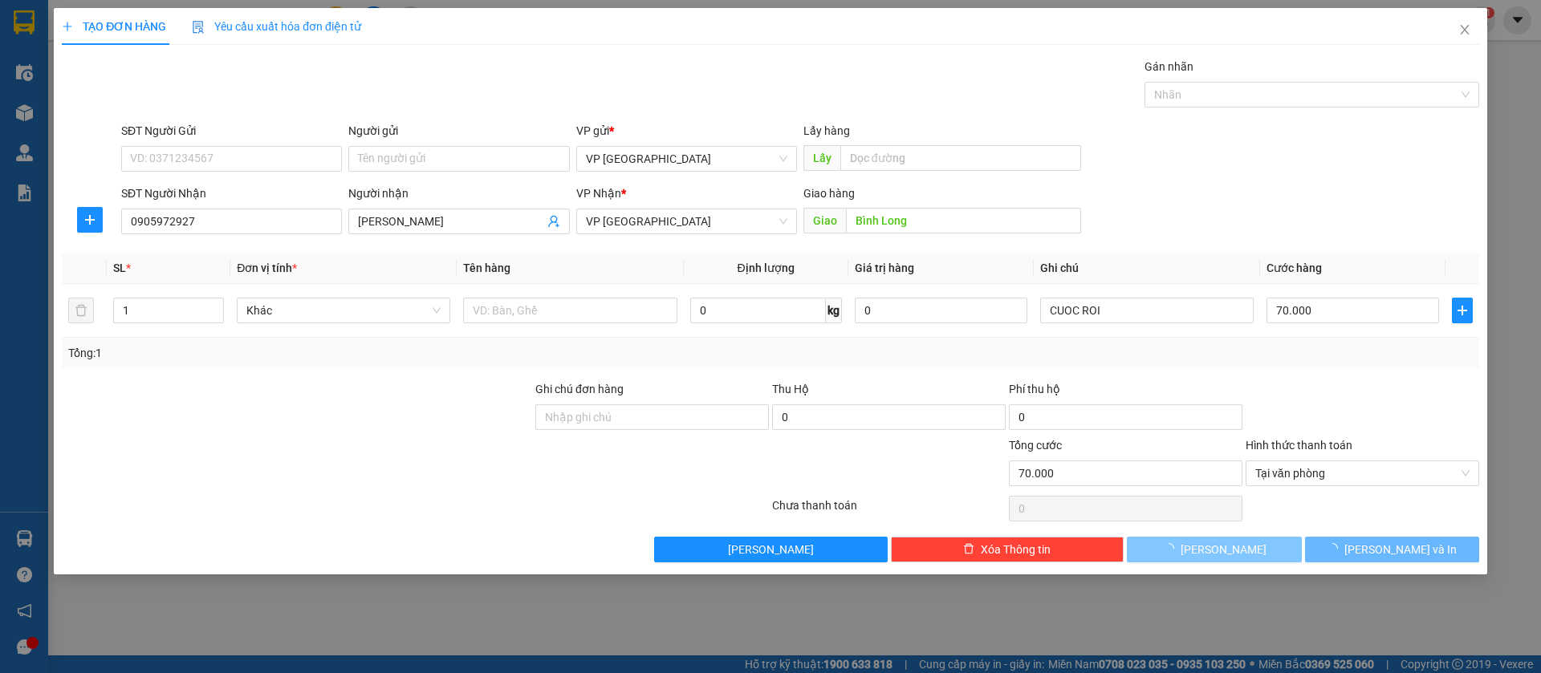
type input "0"
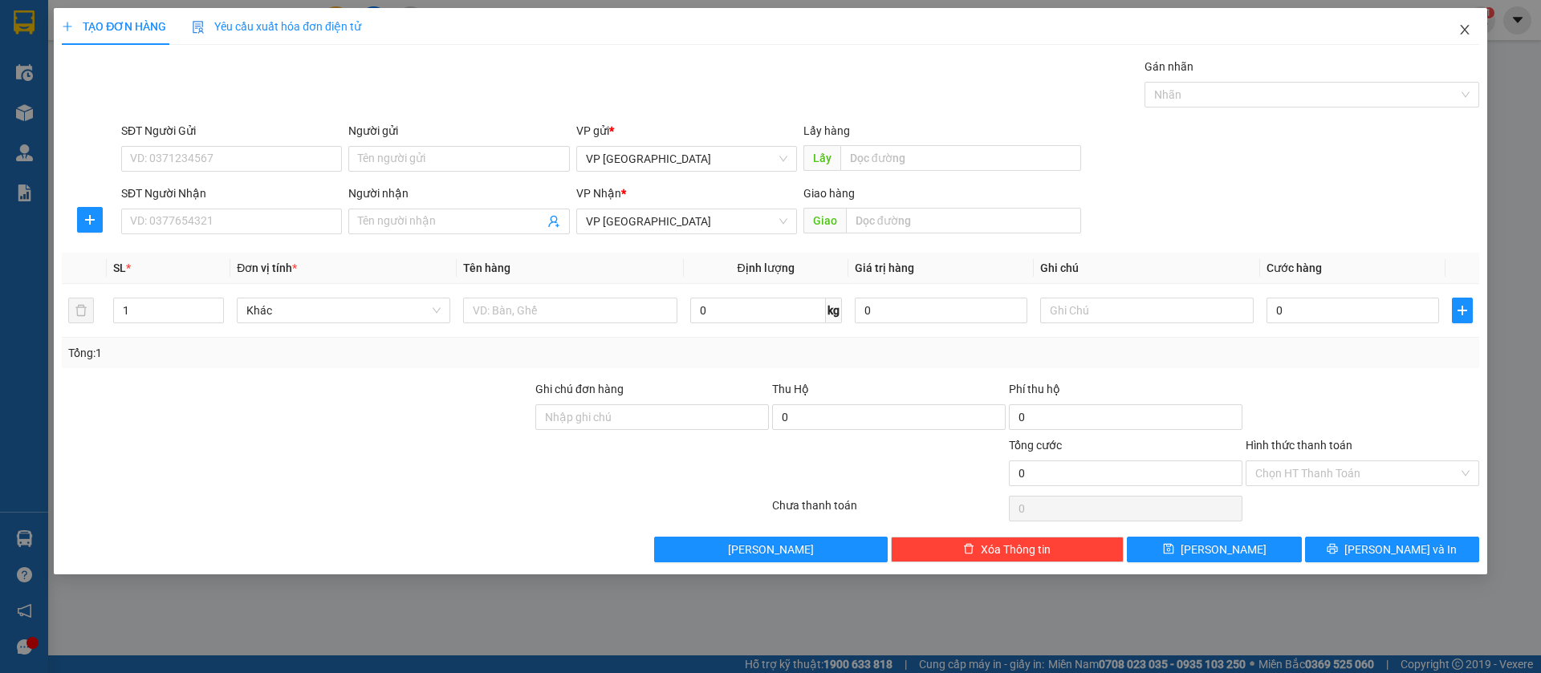
click at [1464, 20] on span "Close" at bounding box center [1464, 30] width 45 height 45
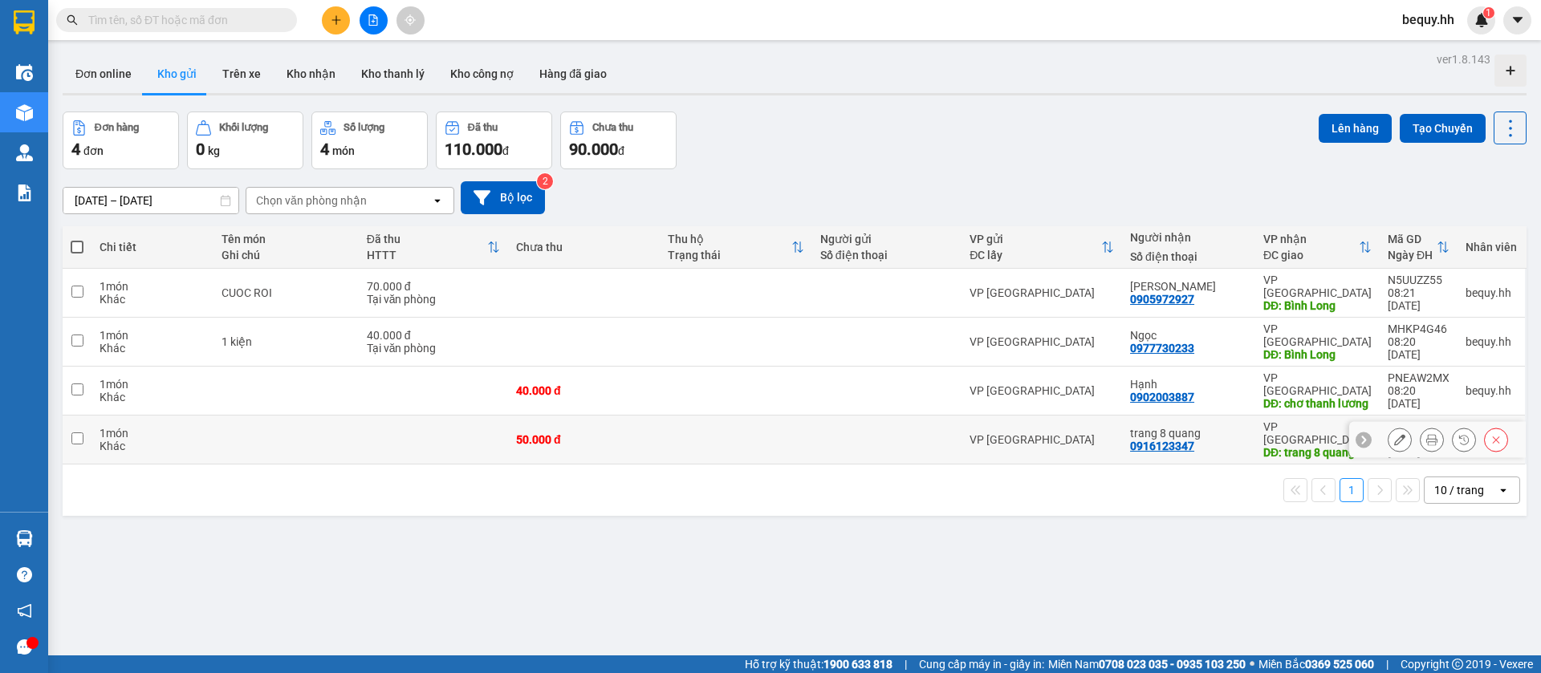
click at [79, 432] on input "checkbox" at bounding box center [77, 438] width 12 height 12
checkbox input "true"
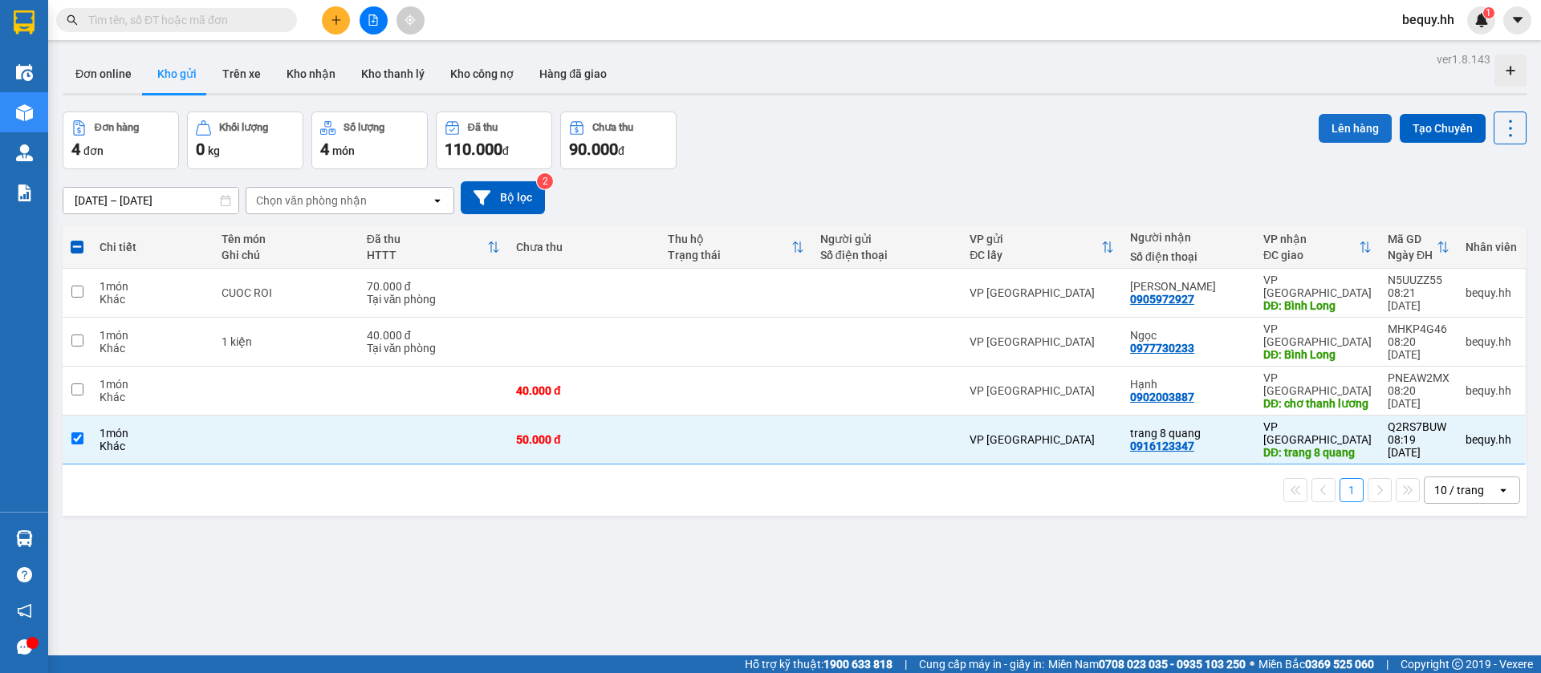
click at [1330, 124] on button "Lên hàng" at bounding box center [1354, 128] width 73 height 29
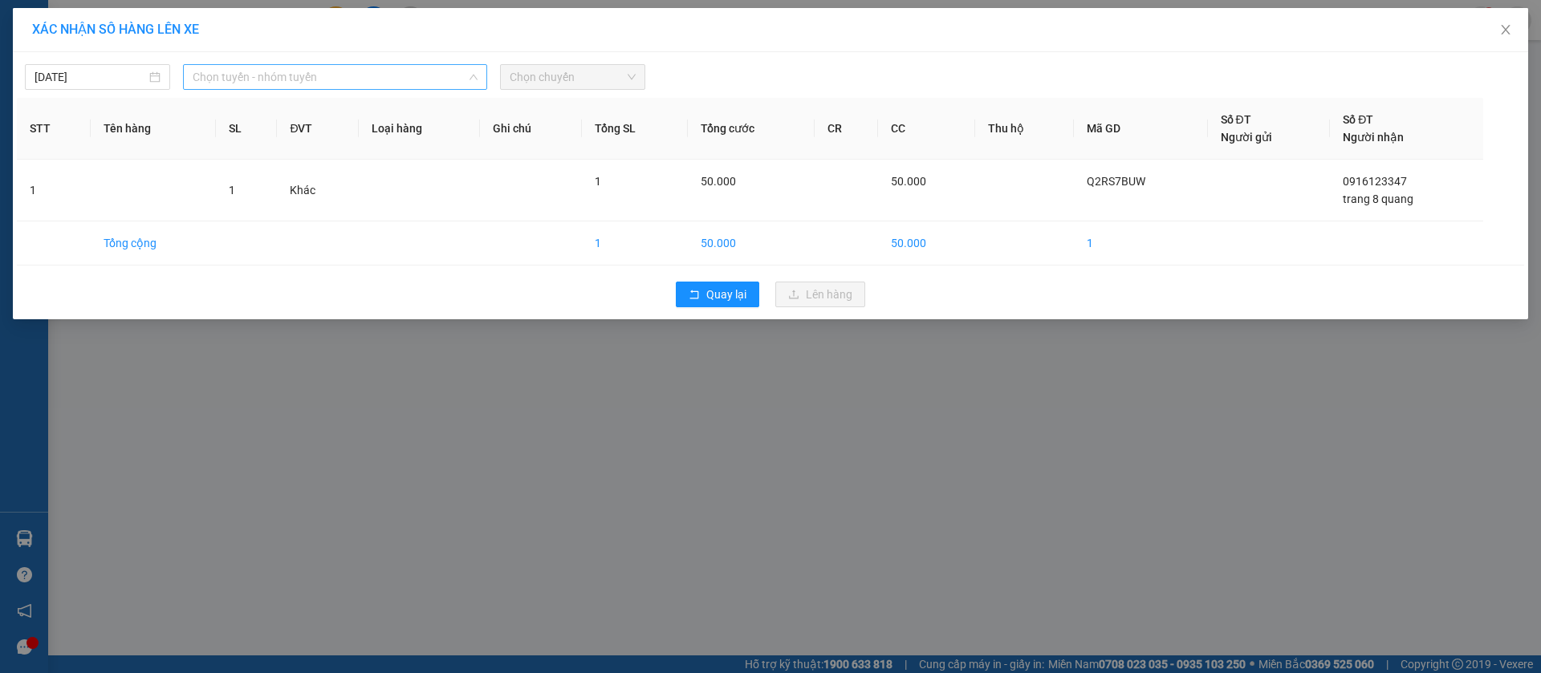
click at [395, 75] on span "Chọn tuyến - nhóm tuyến" at bounding box center [335, 77] width 285 height 24
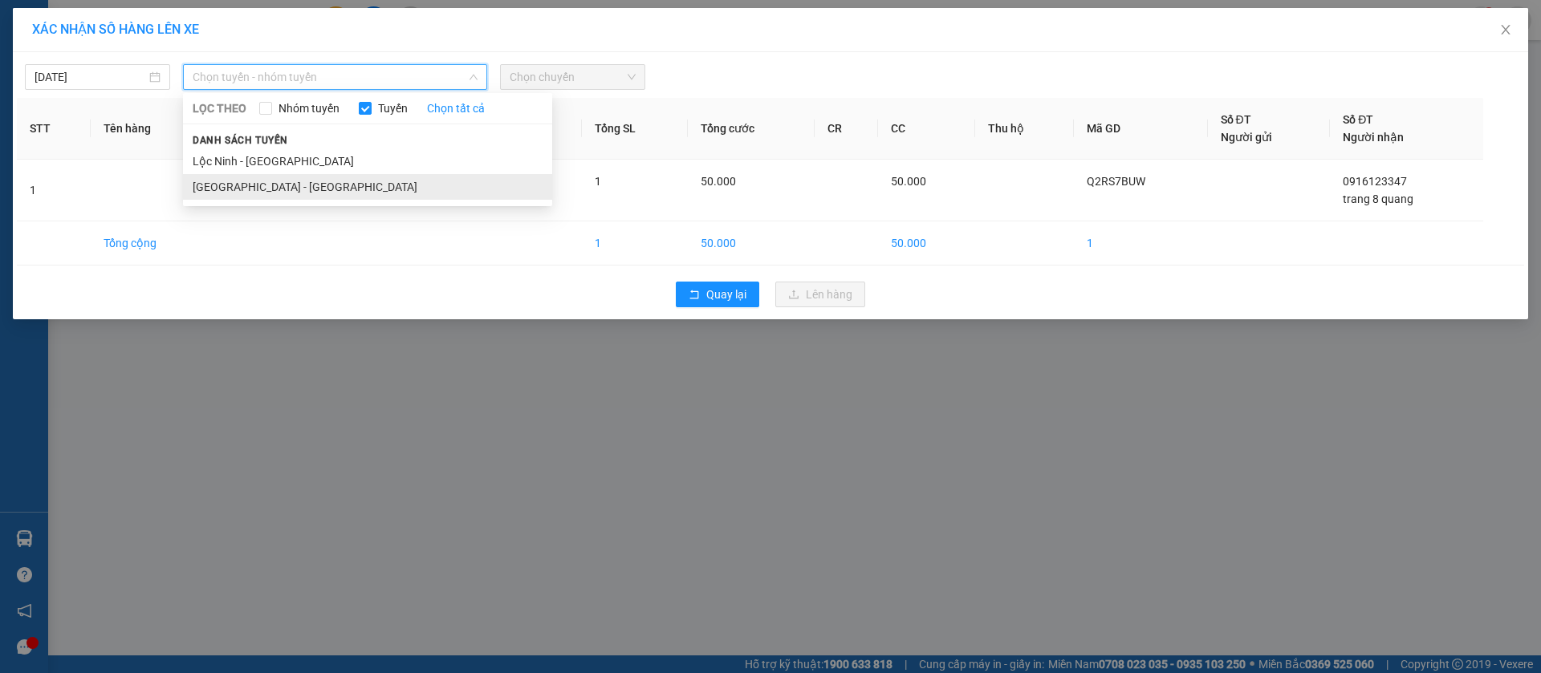
click at [284, 184] on li "Sài Gòn - Lộc Ninh" at bounding box center [367, 187] width 369 height 26
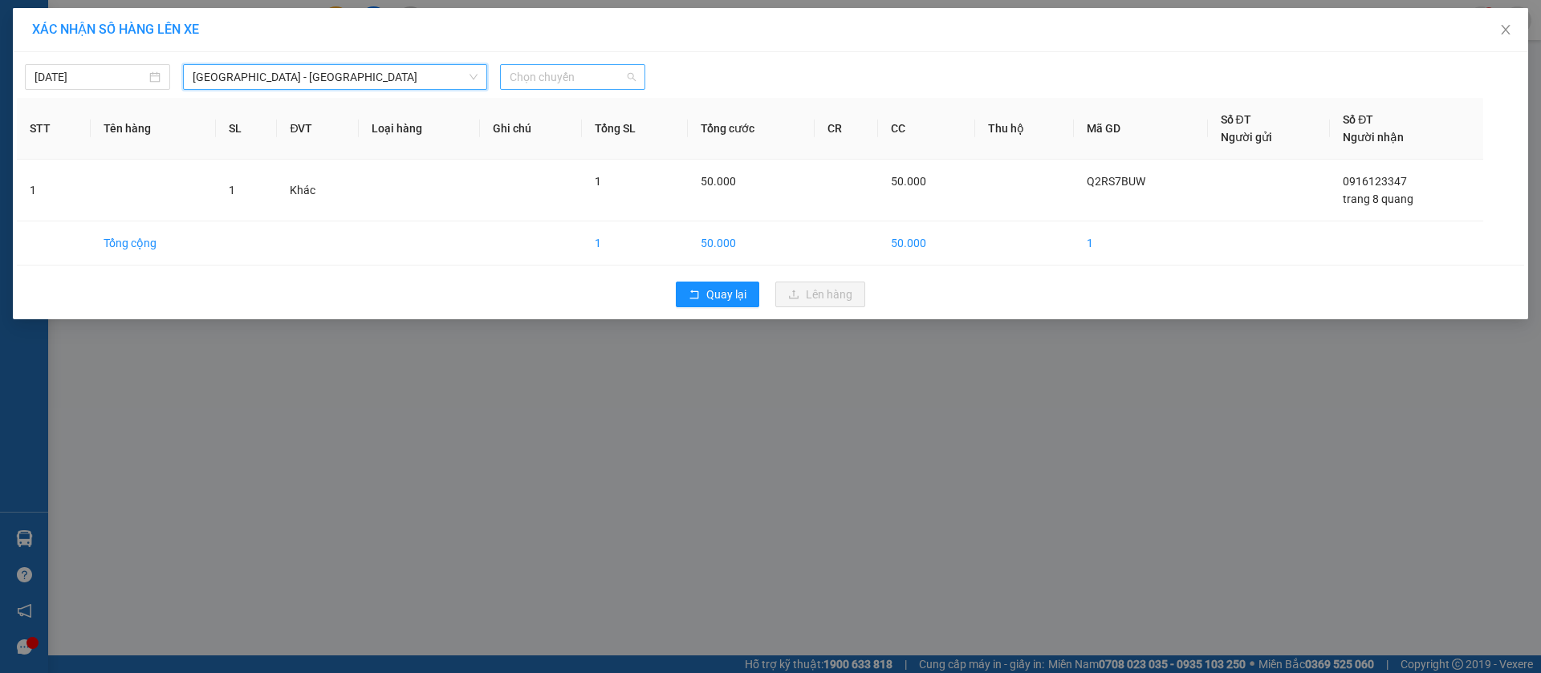
click at [554, 75] on span "Chọn chuyến" at bounding box center [573, 77] width 126 height 24
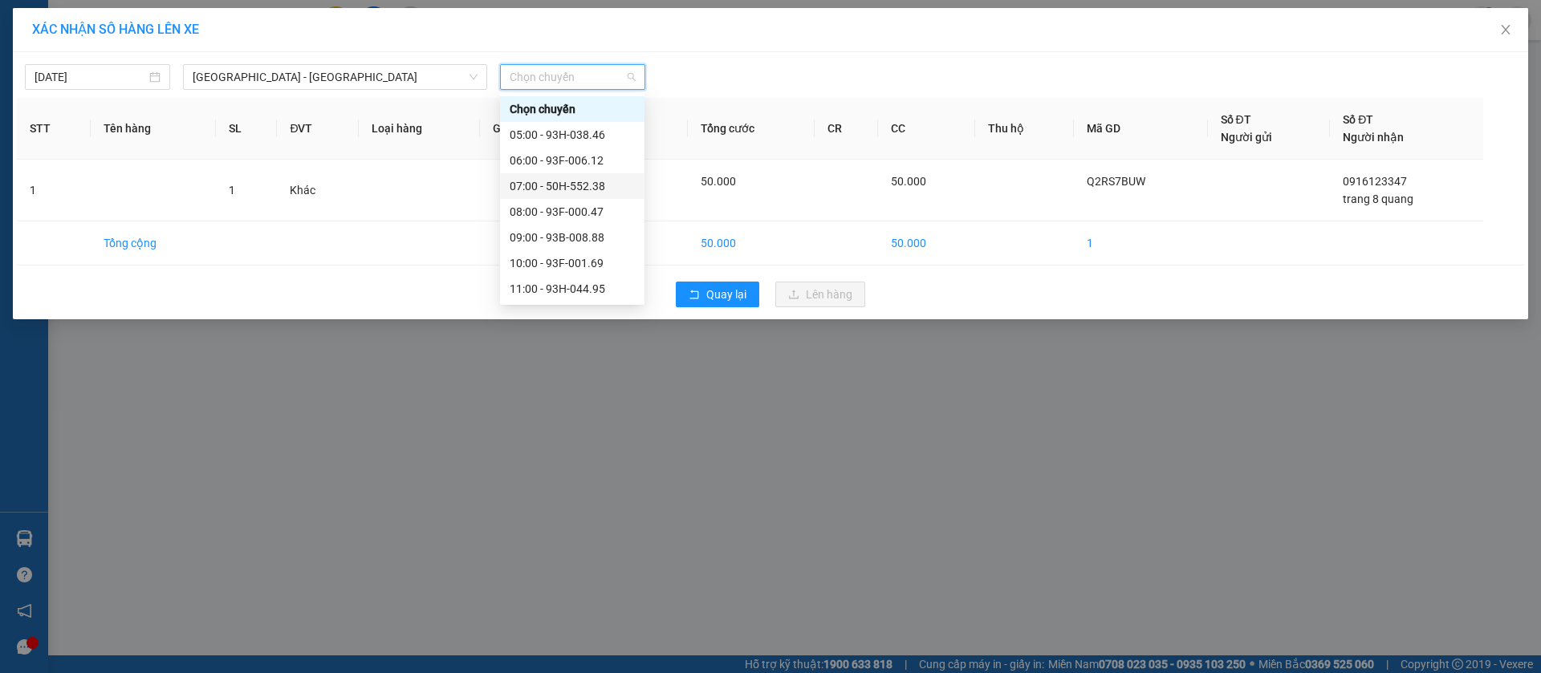
click at [584, 181] on div "07:00 - 50H-552.38" at bounding box center [572, 186] width 125 height 18
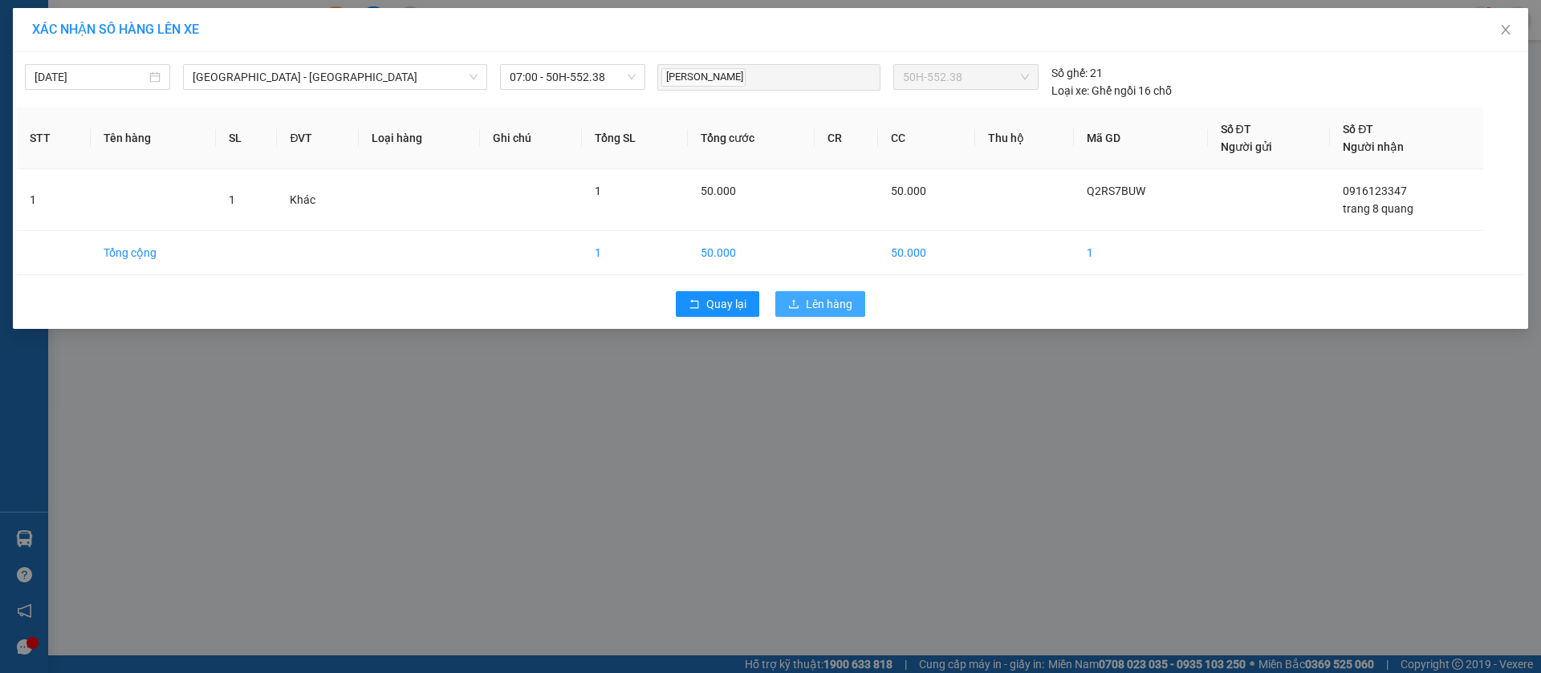
click at [835, 299] on span "Lên hàng" at bounding box center [829, 304] width 47 height 18
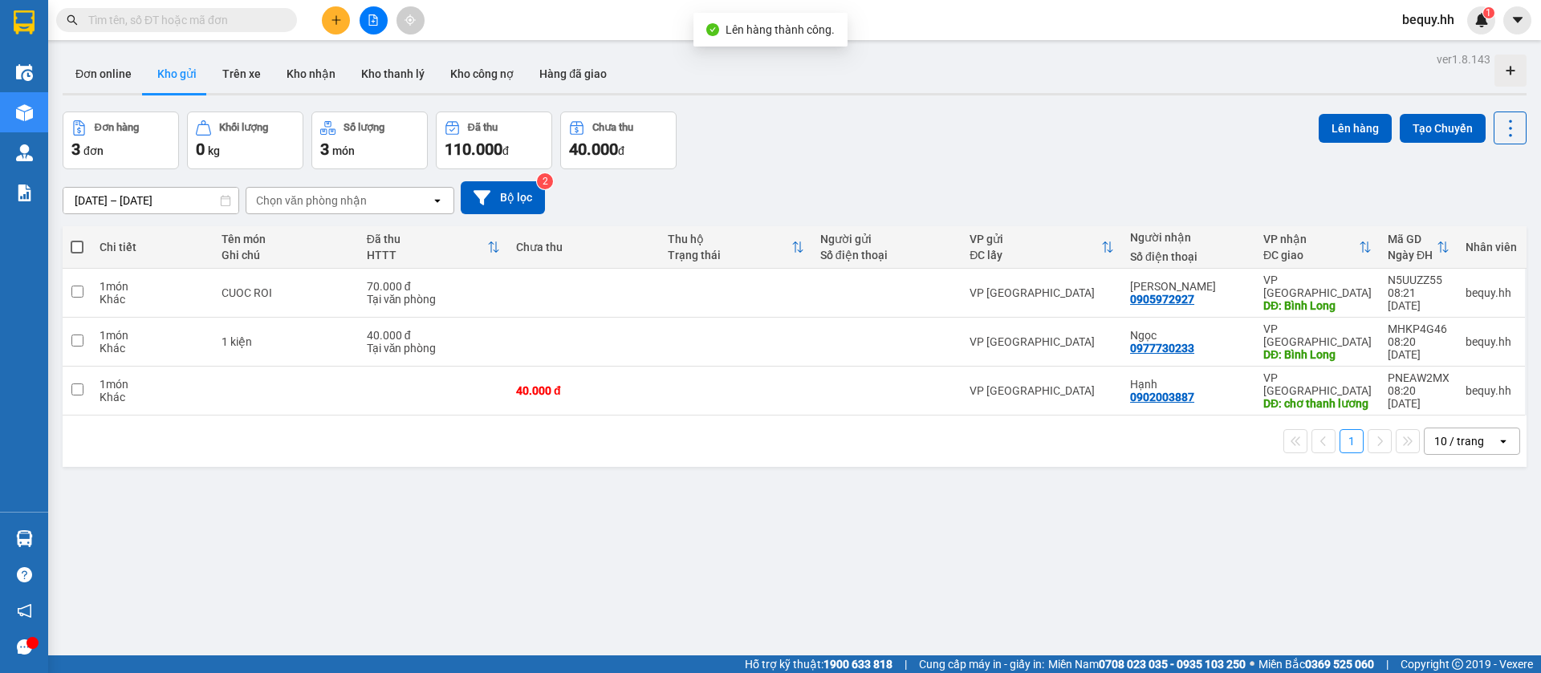
click at [75, 245] on span at bounding box center [77, 247] width 13 height 13
click at [77, 239] on input "checkbox" at bounding box center [77, 239] width 0 height 0
checkbox input "true"
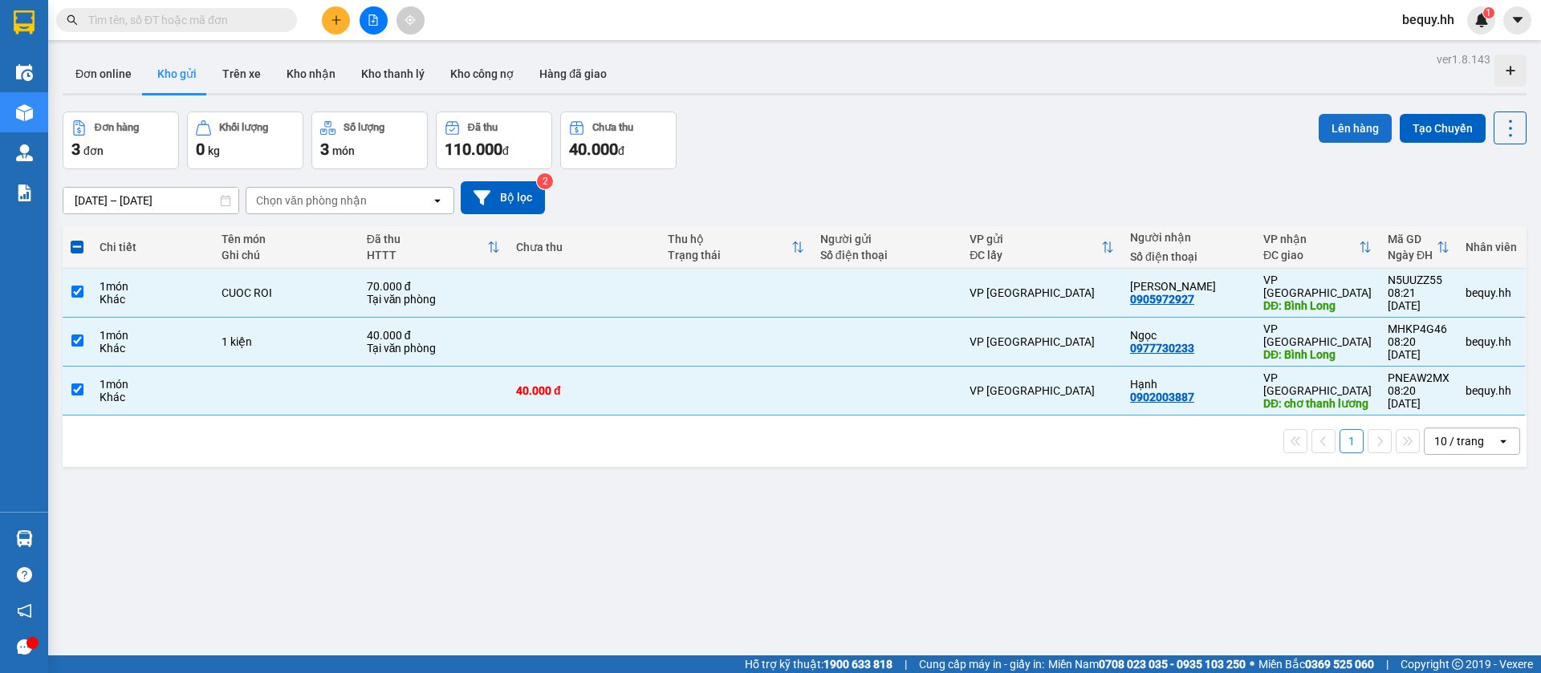
click at [1348, 118] on button "Lên hàng" at bounding box center [1354, 128] width 73 height 29
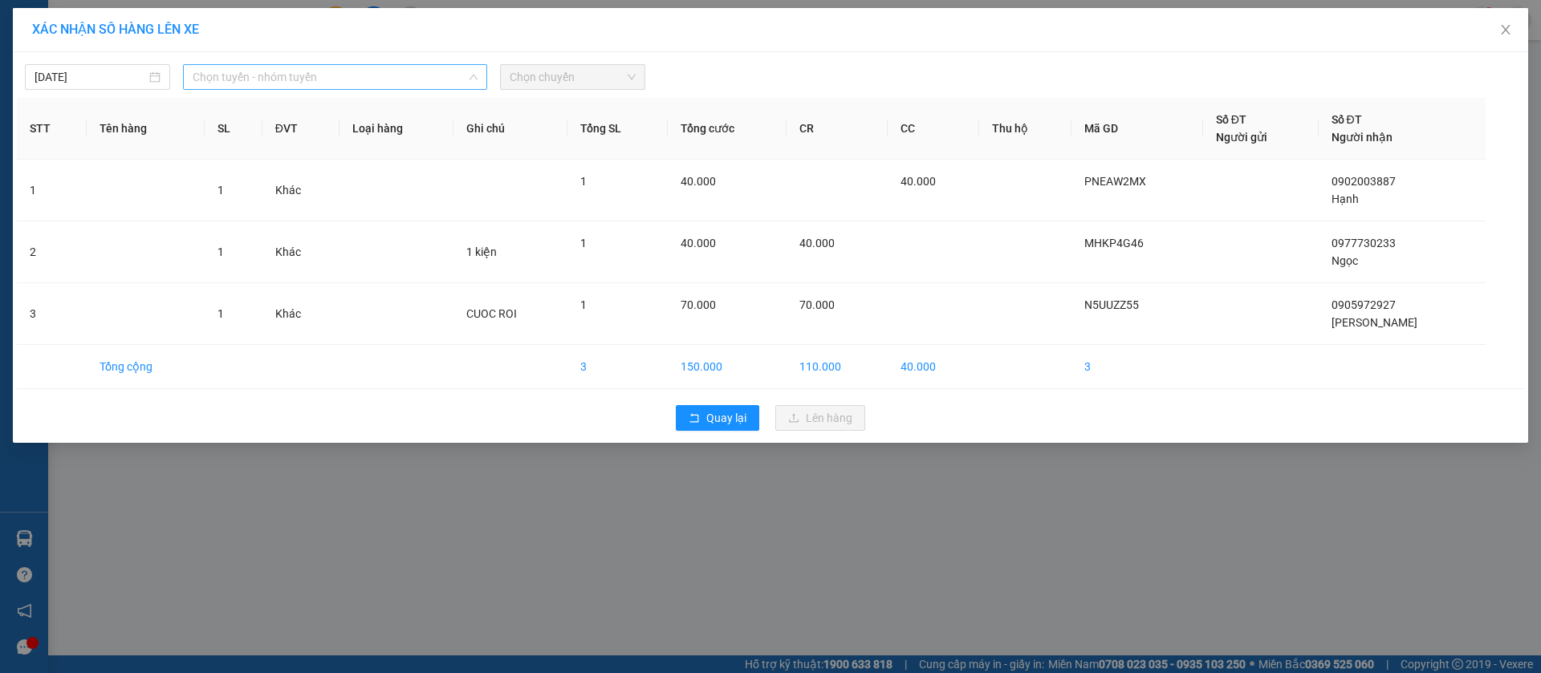
click at [426, 83] on span "Chọn tuyến - nhóm tuyến" at bounding box center [335, 77] width 285 height 24
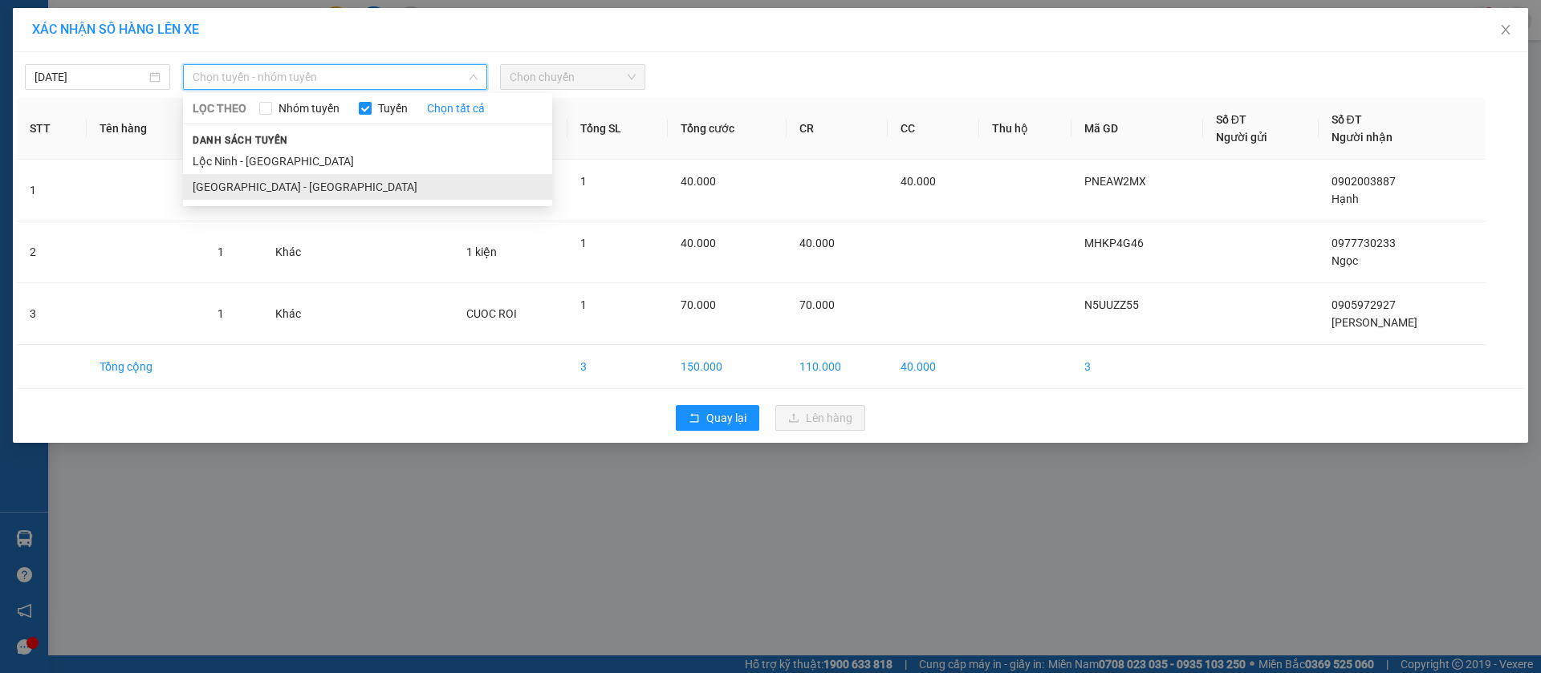
click at [302, 184] on li "Sài Gòn - Lộc Ninh" at bounding box center [367, 187] width 369 height 26
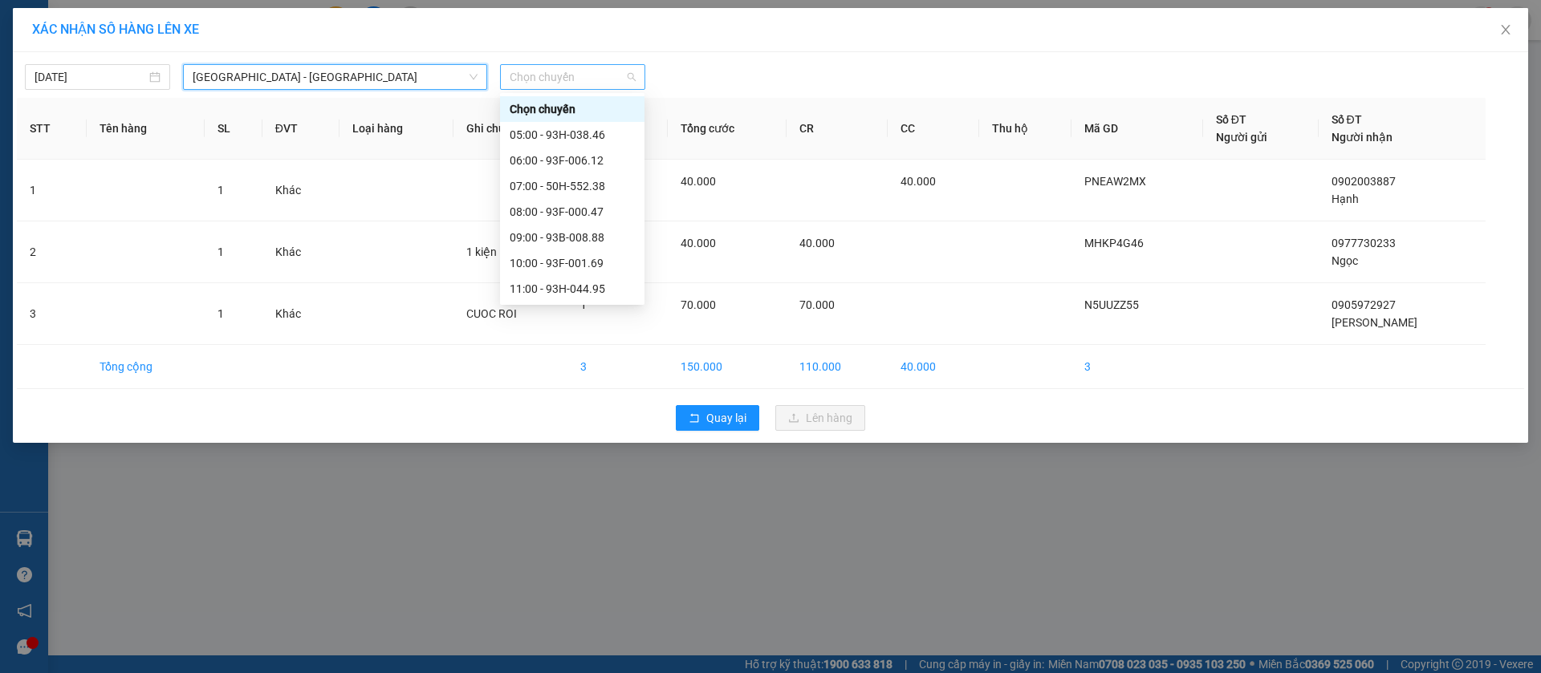
click at [546, 70] on span "Chọn chuyến" at bounding box center [573, 77] width 126 height 24
click at [557, 205] on div "08:00 - 93F-000.47" at bounding box center [572, 212] width 125 height 18
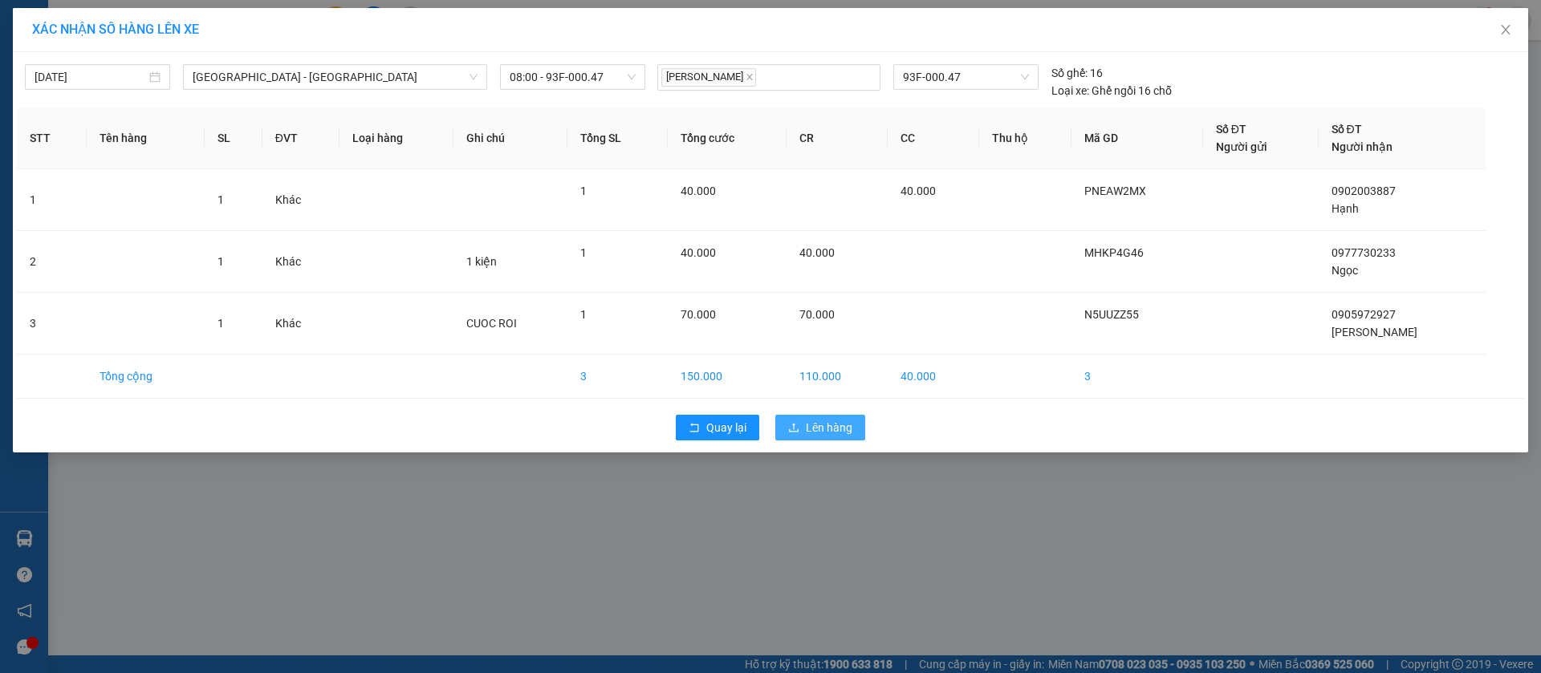
click at [822, 429] on span "Lên hàng" at bounding box center [829, 428] width 47 height 18
